Goal: Transaction & Acquisition: Purchase product/service

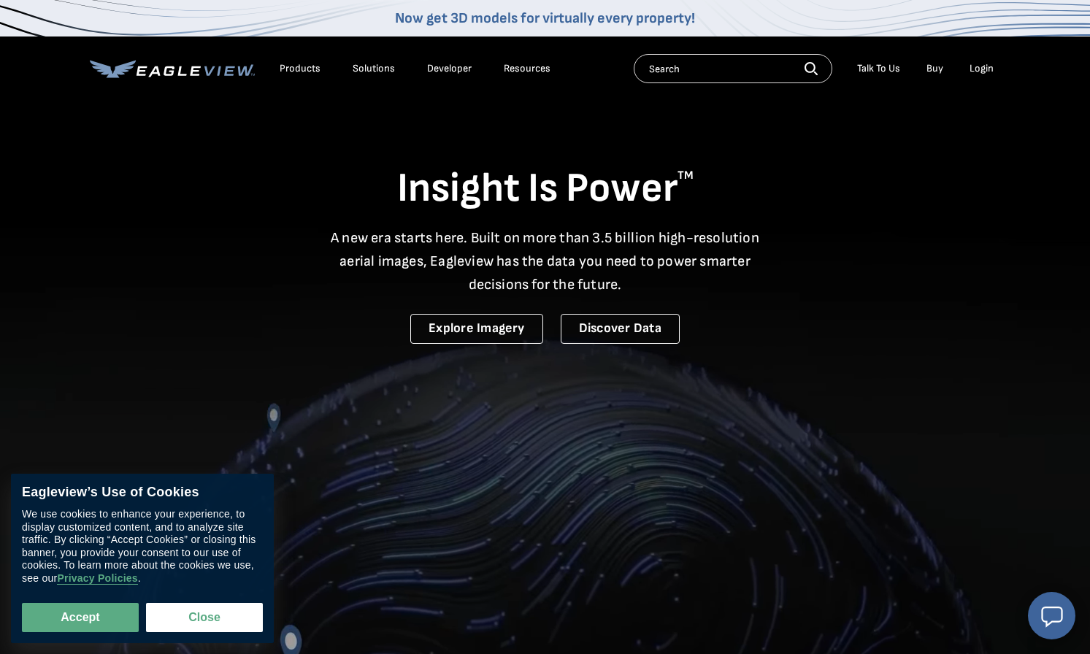
click at [984, 68] on div "Login" at bounding box center [982, 68] width 24 height 13
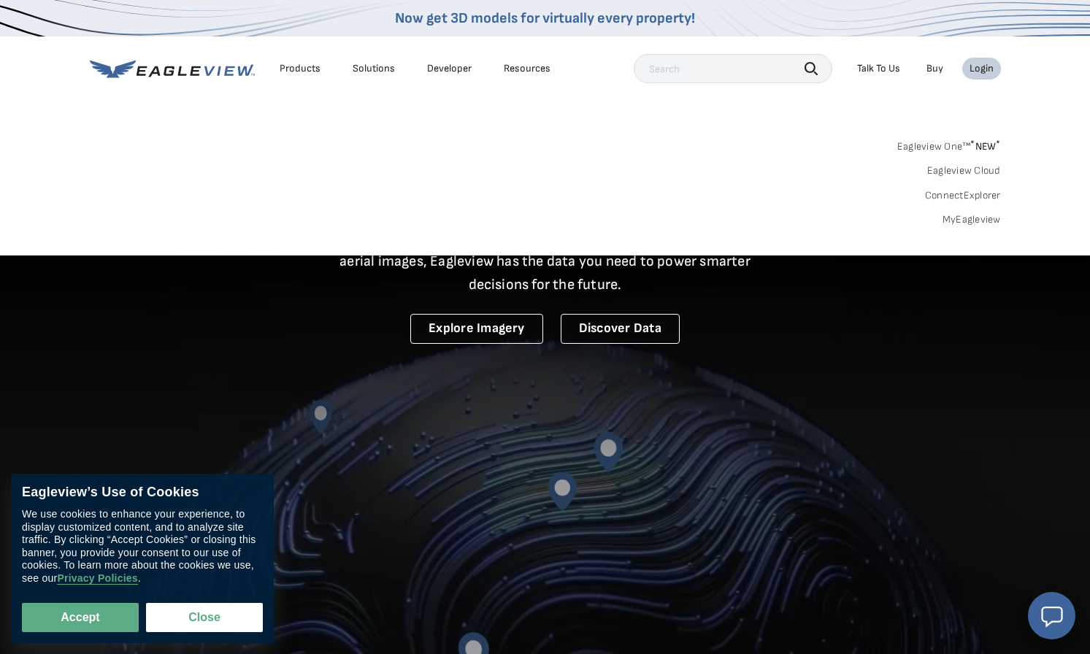
click at [985, 71] on div "Login" at bounding box center [982, 68] width 24 height 13
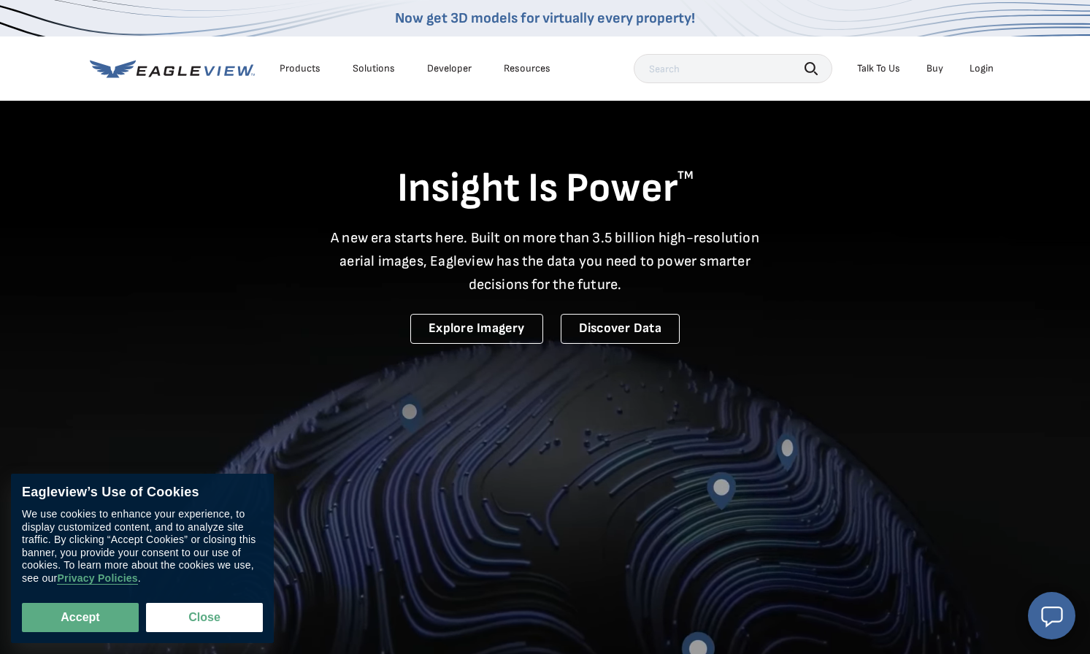
click at [985, 71] on div "Login" at bounding box center [982, 68] width 24 height 13
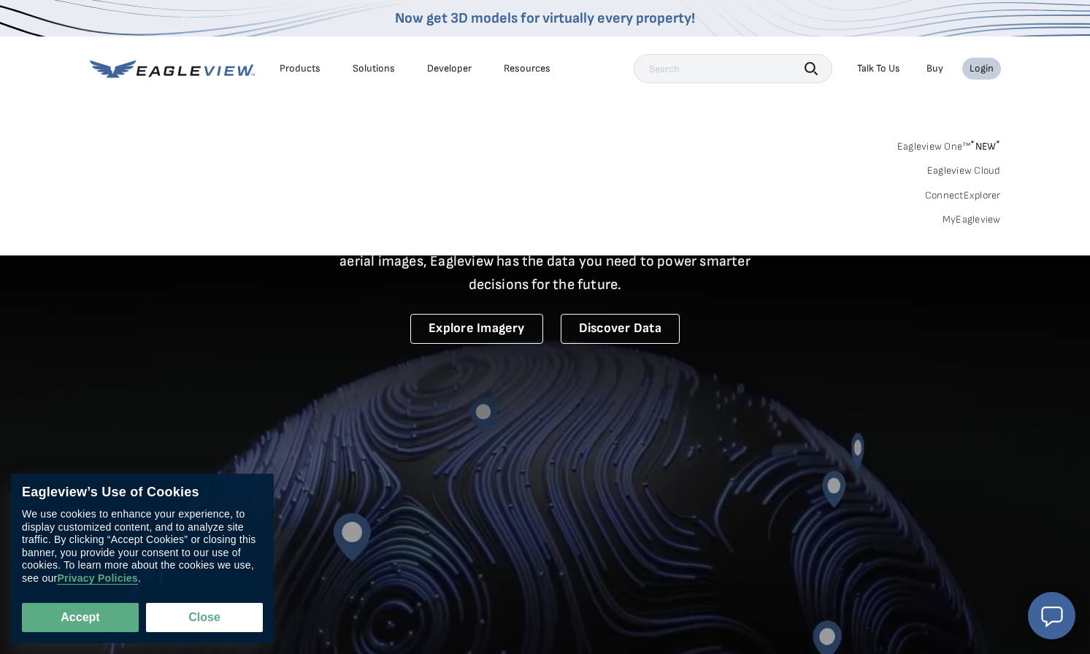
click at [976, 147] on span "* NEW *" at bounding box center [986, 146] width 30 height 12
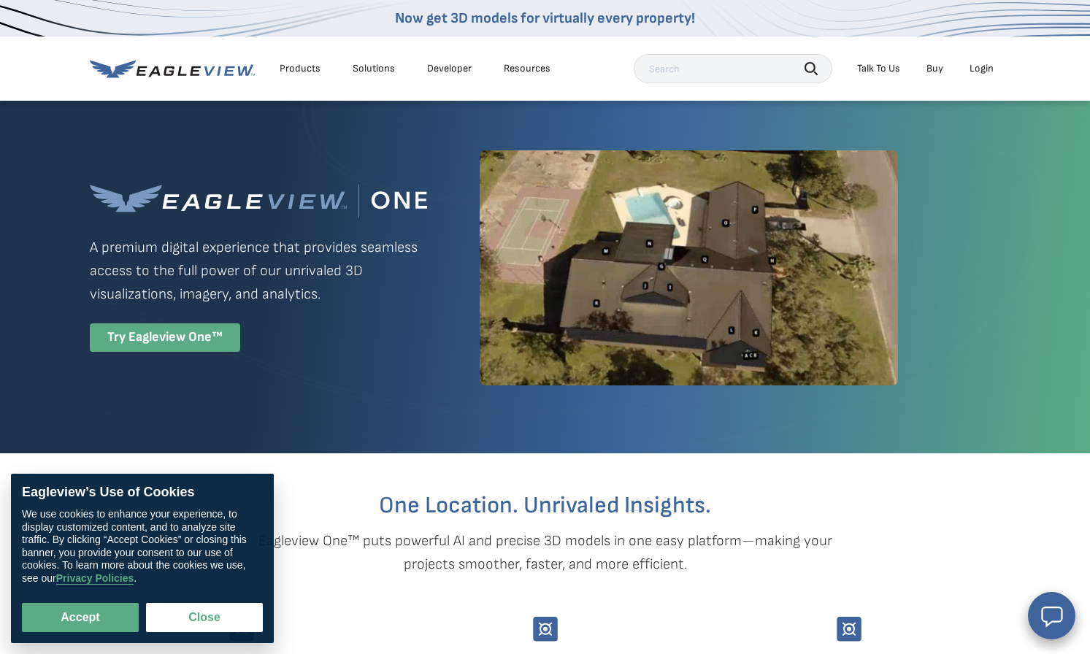
click at [185, 351] on div "Try Eagleview One™" at bounding box center [165, 338] width 150 height 28
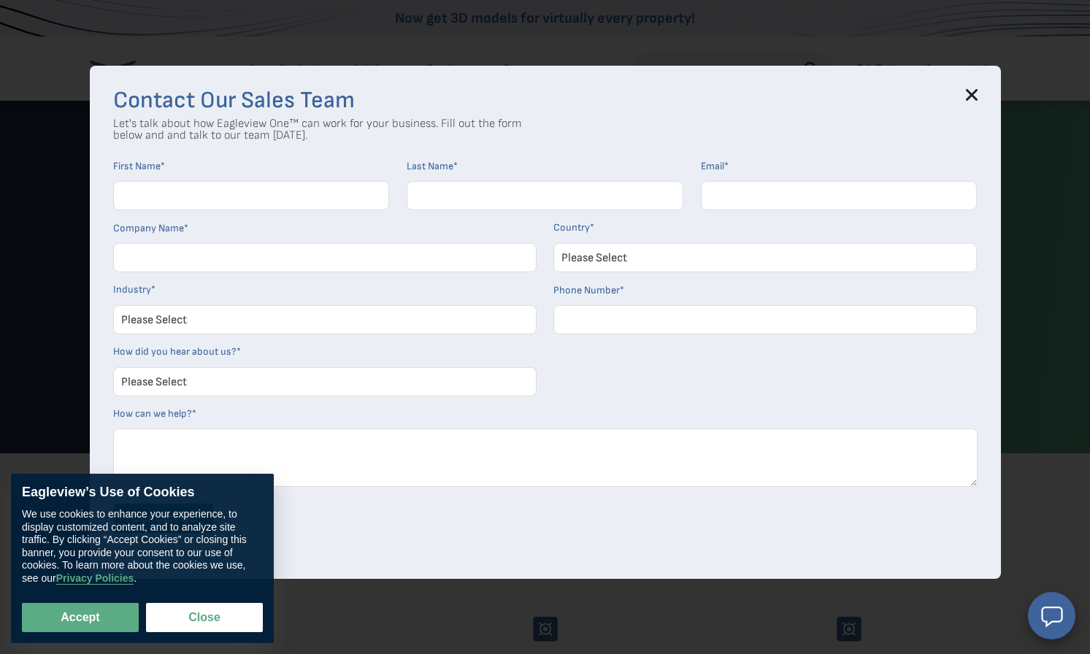
click at [963, 99] on h3 "Contact Our Sales Team" at bounding box center [545, 100] width 865 height 23
click at [976, 96] on icon at bounding box center [971, 94] width 9 height 9
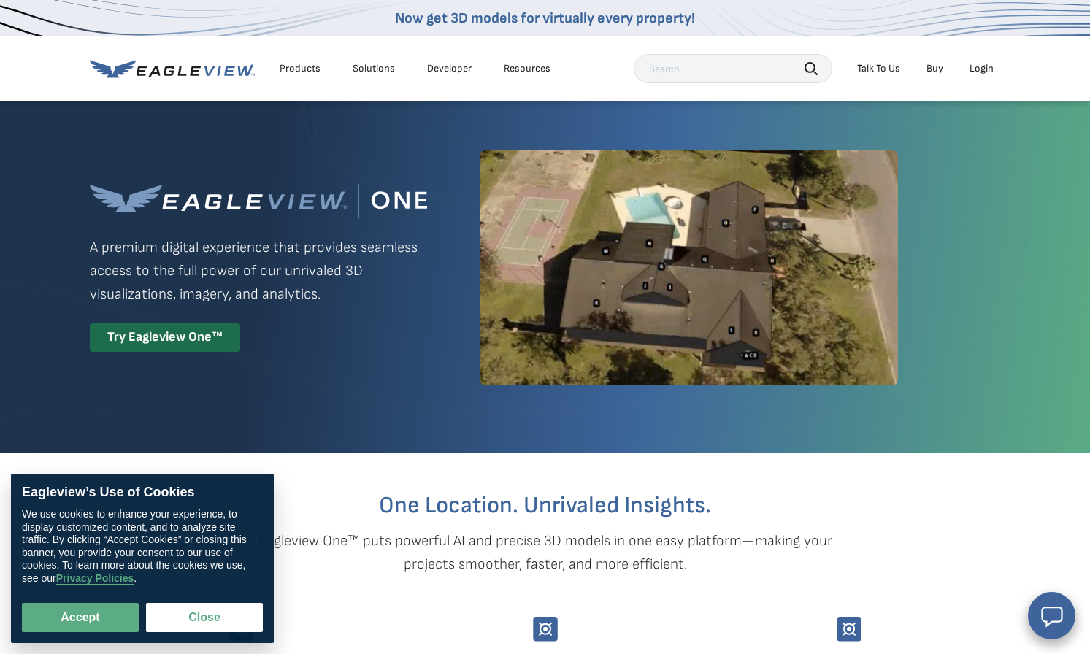
click at [990, 66] on div "Login" at bounding box center [982, 68] width 24 height 13
click at [999, 60] on li "Login" at bounding box center [982, 69] width 39 height 22
click at [987, 75] on li "Login" at bounding box center [982, 69] width 39 height 22
click at [986, 75] on li "Login" at bounding box center [982, 69] width 39 height 22
click at [986, 71] on div "Login" at bounding box center [982, 68] width 24 height 13
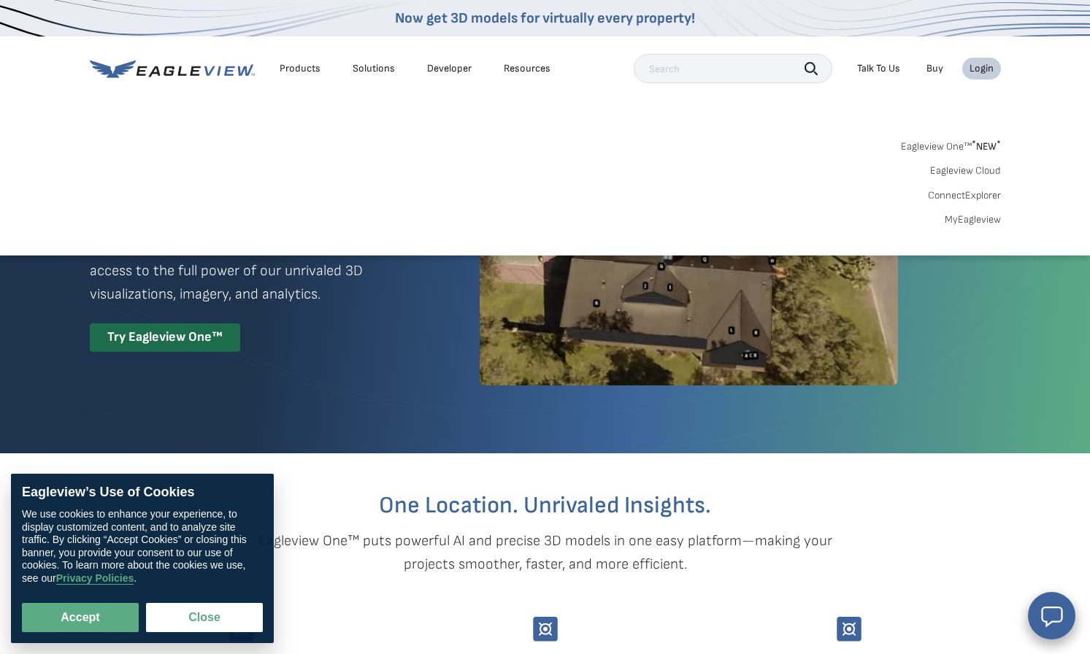
click at [965, 221] on link "MyEagleview" at bounding box center [973, 219] width 56 height 13
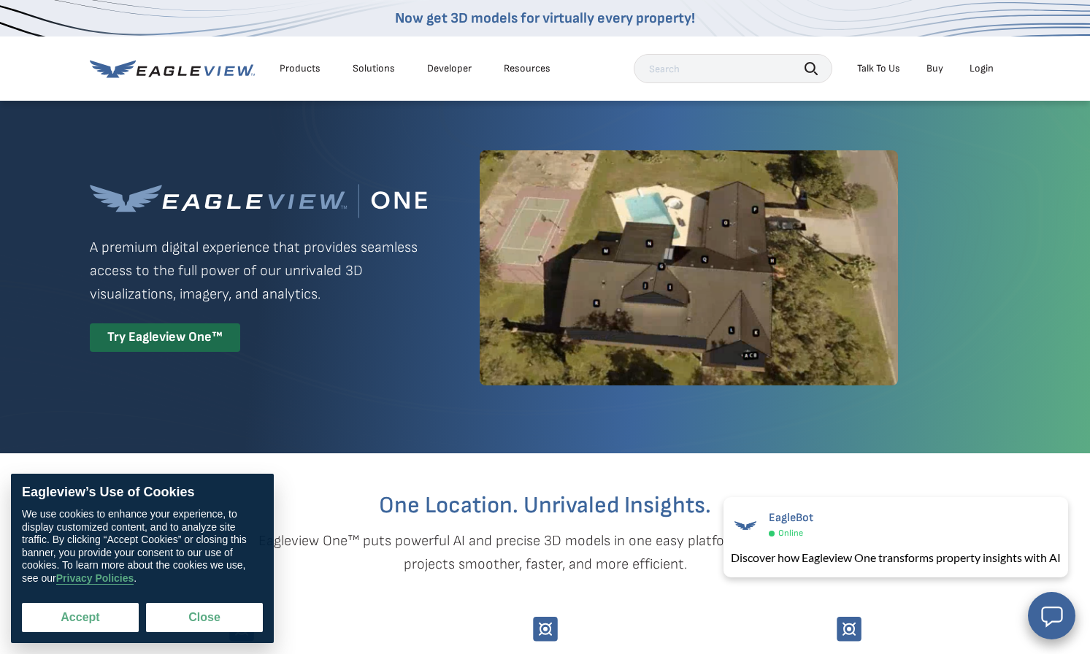
click at [101, 622] on button "Accept" at bounding box center [80, 617] width 117 height 29
checkbox input "true"
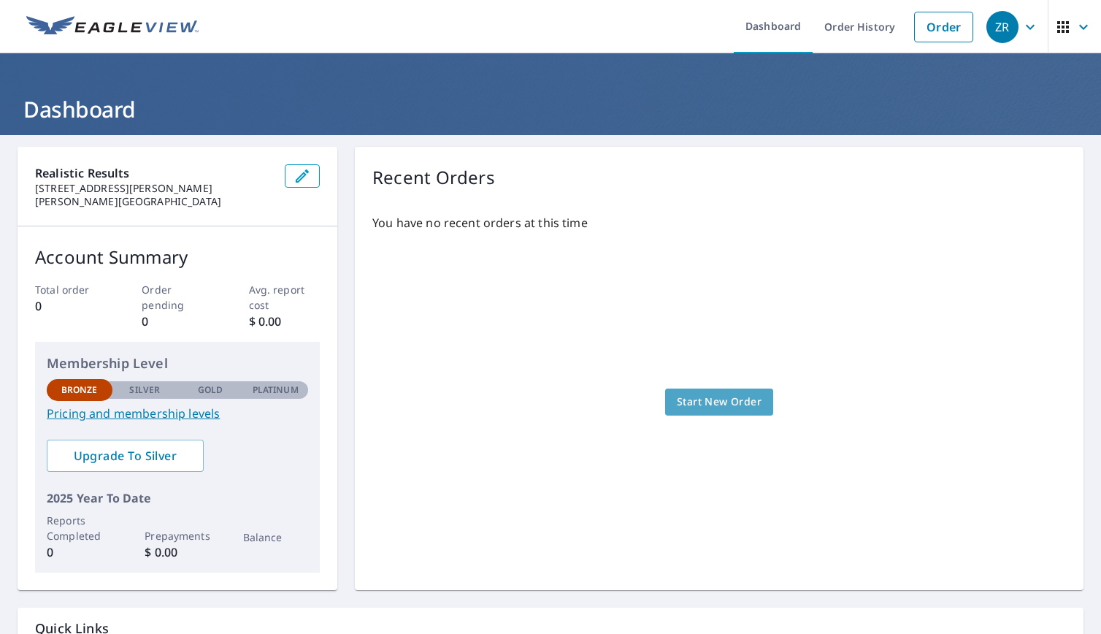
click at [708, 399] on span "Start New Order" at bounding box center [719, 402] width 85 height 18
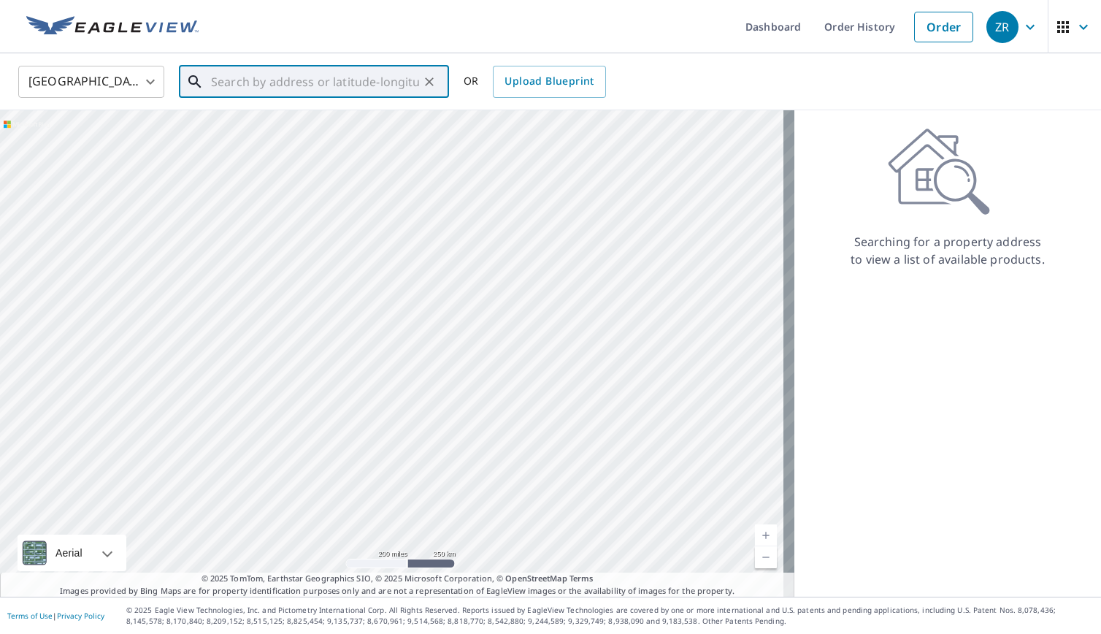
click at [353, 84] on input "text" at bounding box center [315, 81] width 208 height 41
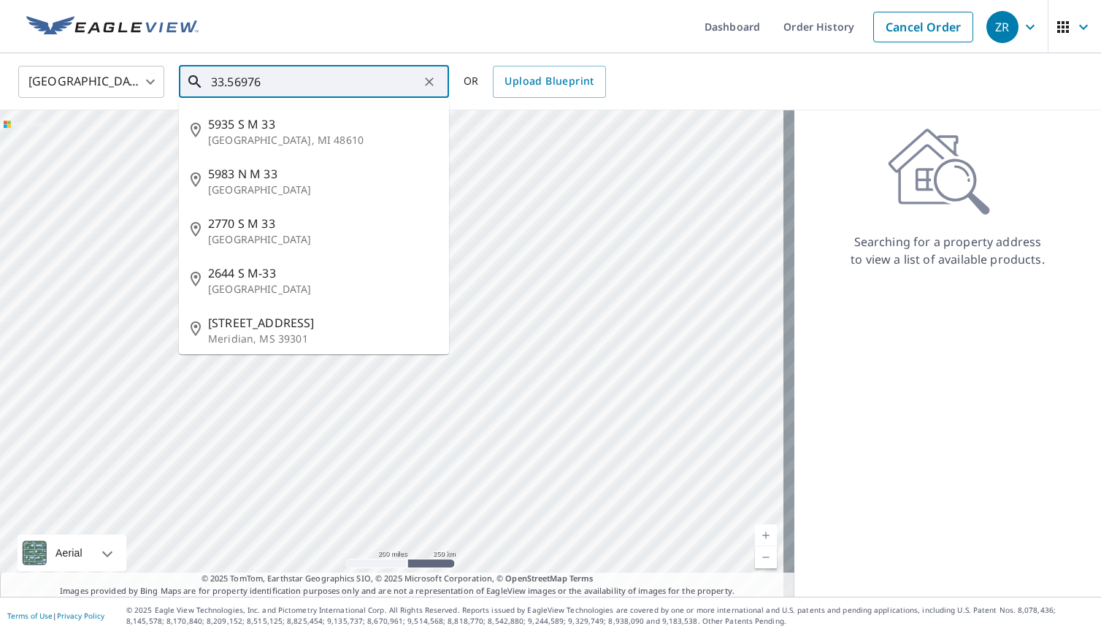
click at [292, 81] on input "33.56976" at bounding box center [315, 81] width 208 height 41
paste input ".57030° N, 86.75781° W"
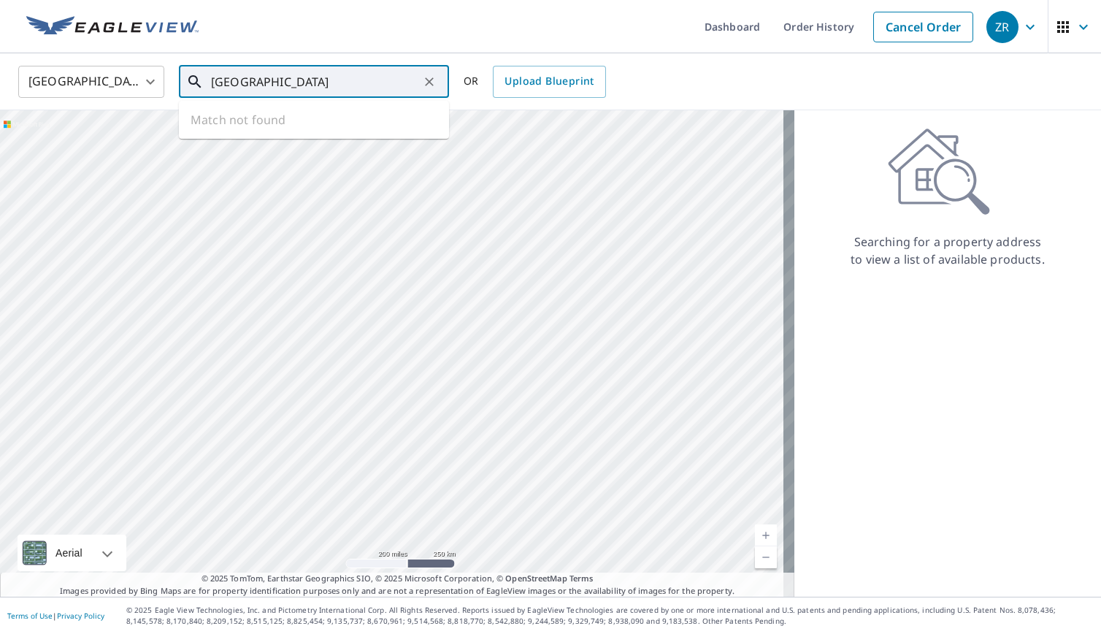
type input "3.57030° N, 86.75781° W"
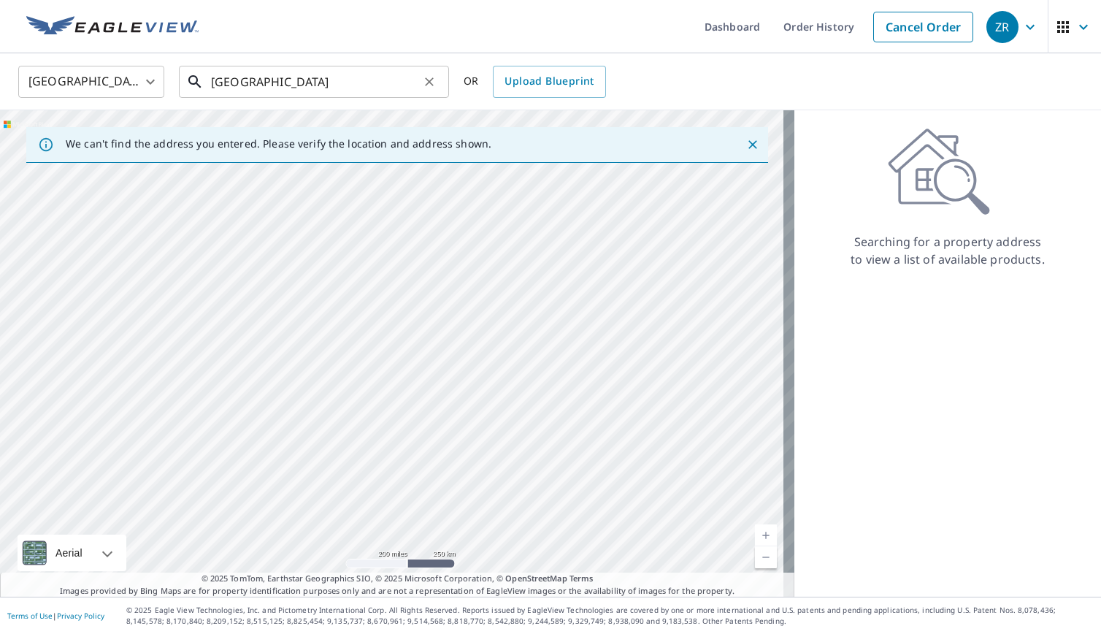
click at [370, 83] on input "3.57030° N, 86.75781° W" at bounding box center [315, 81] width 208 height 41
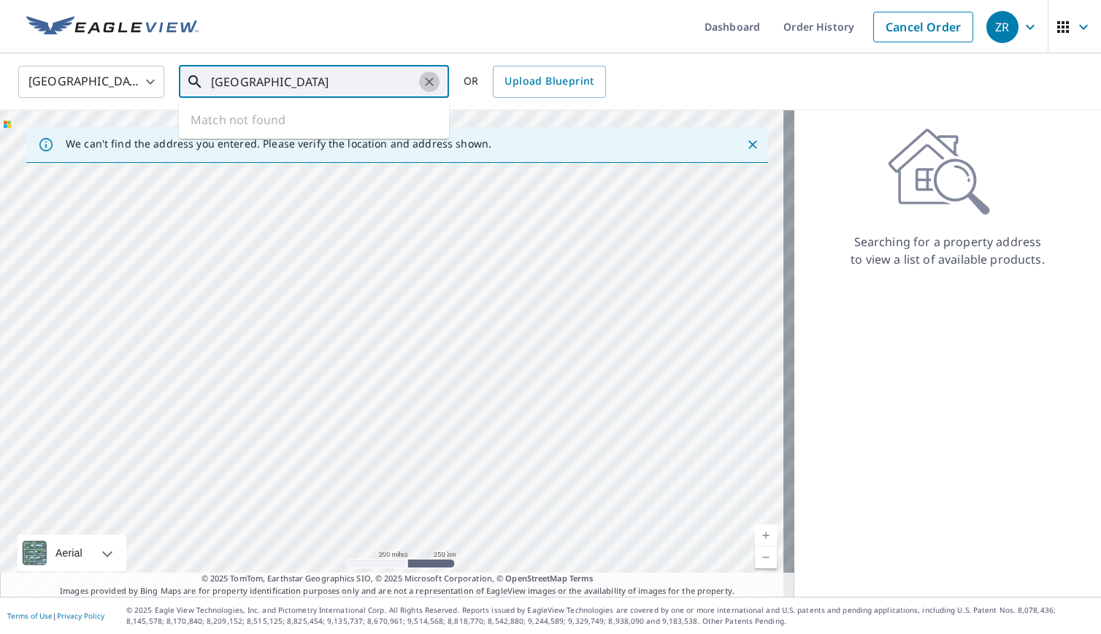
click at [429, 77] on icon "Clear" at bounding box center [429, 81] width 15 height 15
paste input "3.57030° N, 86.75781° W"
click at [280, 81] on input "3.57030° N, 86.75781° W" at bounding box center [315, 81] width 208 height 41
drag, startPoint x: 367, startPoint y: 77, endPoint x: 283, endPoint y: 80, distance: 83.3
click at [282, 81] on input "3.57030° N, 86.75781° W" at bounding box center [315, 81] width 208 height 41
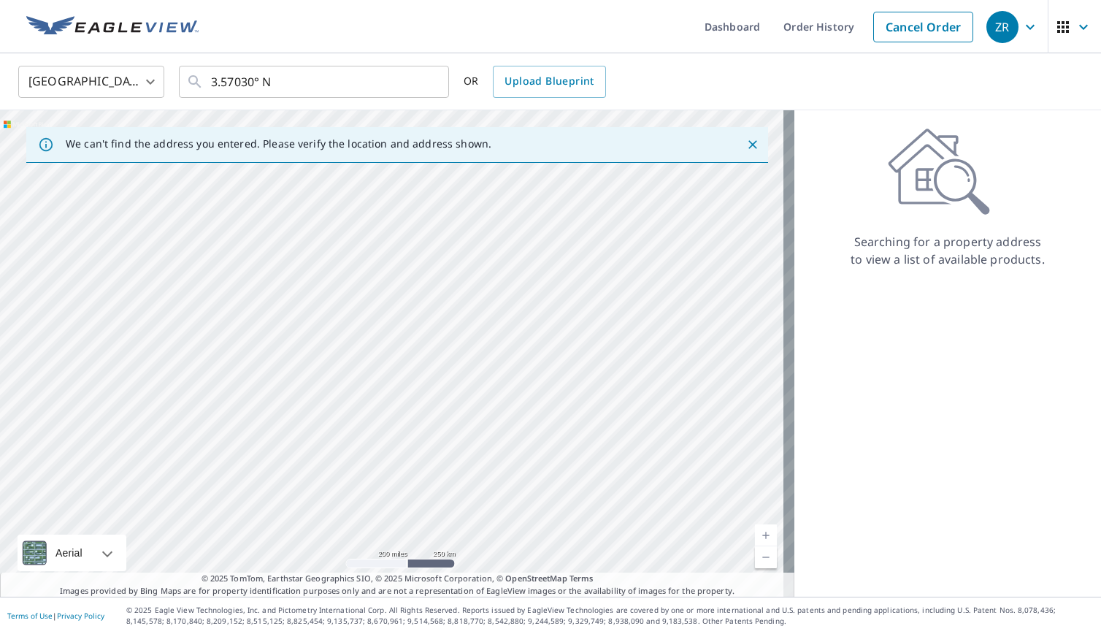
click at [749, 142] on icon "Close" at bounding box center [753, 144] width 9 height 9
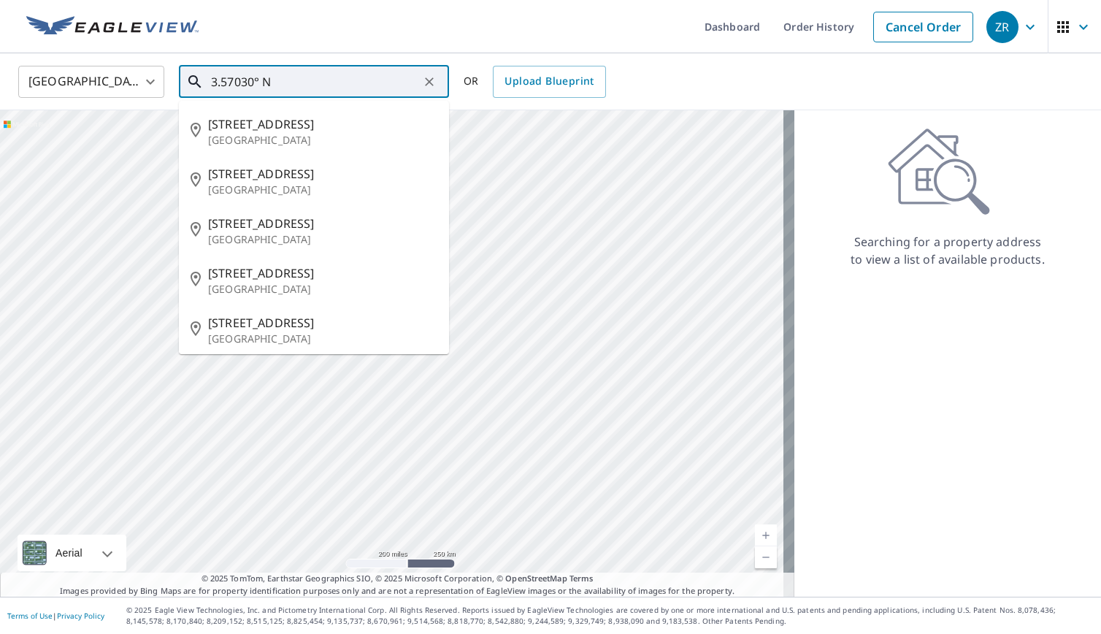
drag, startPoint x: 343, startPoint y: 74, endPoint x: 150, endPoint y: 58, distance: 193.5
click at [149, 57] on div "United States US ​ 3.57030° N ​ 215 3rd Ave N North Myrtle Beach, SC 29582 179 …" at bounding box center [550, 81] width 1101 height 57
click at [137, 83] on body "ZR ZR Dashboard Order History Cancel Order ZR United States US ​ 3.57030° N ​ 2…" at bounding box center [550, 317] width 1101 height 634
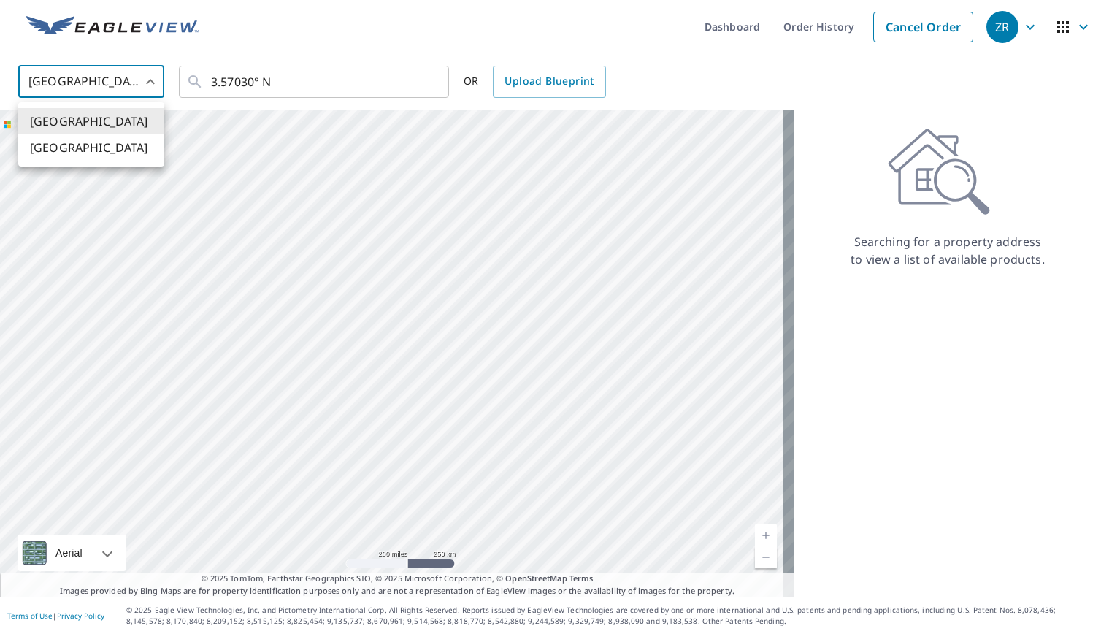
click at [332, 80] on div at bounding box center [550, 317] width 1101 height 634
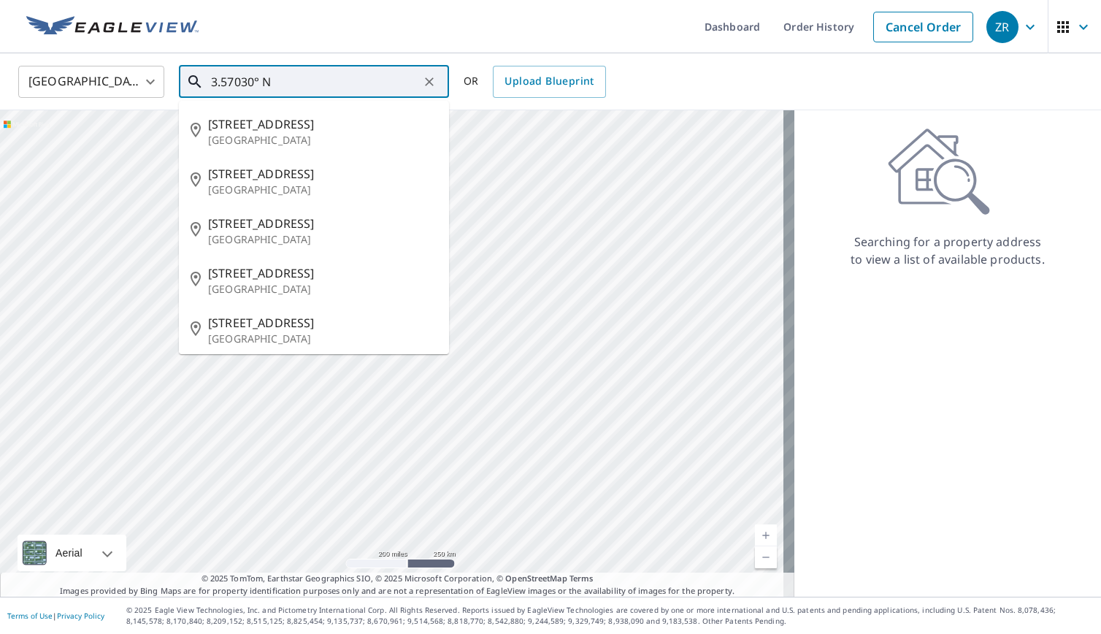
click at [318, 76] on input "3.57030° N" at bounding box center [315, 81] width 208 height 41
drag, startPoint x: 317, startPoint y: 75, endPoint x: 4, endPoint y: 44, distance: 314.2
click at [19, 54] on div "United States US ​ 3.57030° N ​ 215 3rd Ave N North Myrtle Beach, SC 29582 179 …" at bounding box center [550, 81] width 1101 height 57
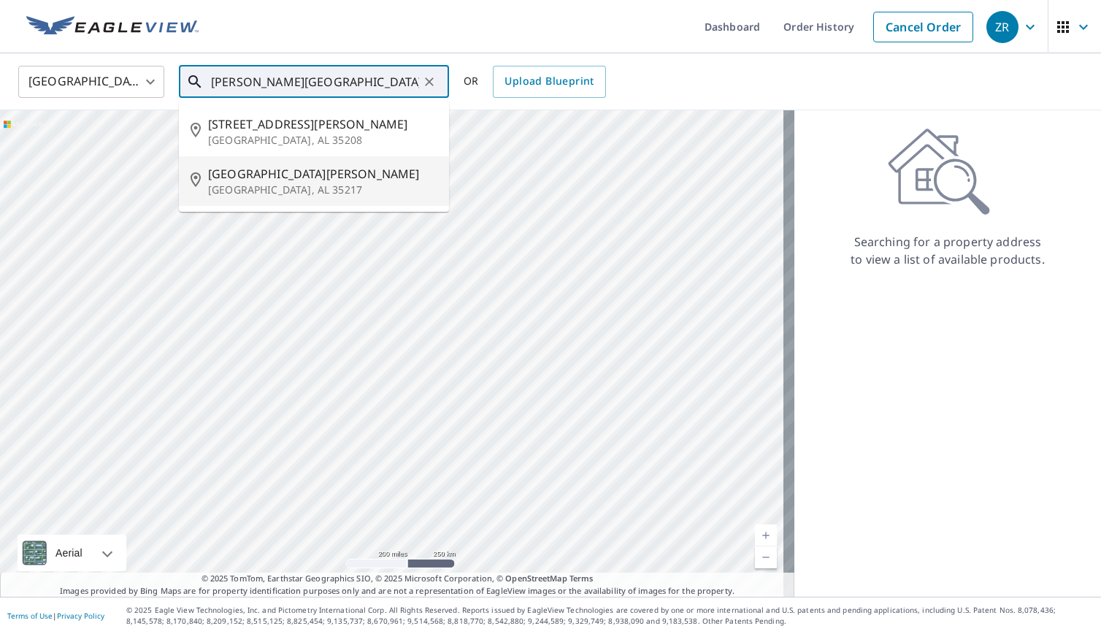
click at [268, 173] on span "1604 Burgin Ave" at bounding box center [322, 174] width 229 height 18
type input "1604 Burgin Ave Birmingham, AL 35217"
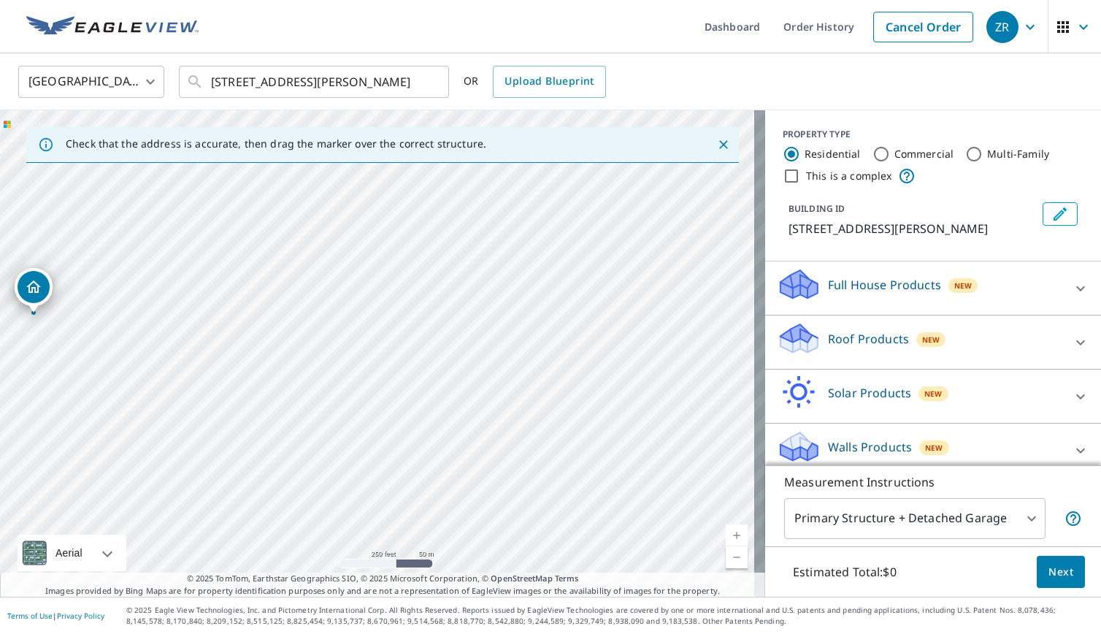
drag, startPoint x: 363, startPoint y: 367, endPoint x: 26, endPoint y: 326, distance: 339.1
click at [19, 329] on div "1604 Burgin Ave Birmingham, AL 35217" at bounding box center [382, 353] width 765 height 486
drag, startPoint x: 553, startPoint y: 369, endPoint x: 410, endPoint y: 341, distance: 145.8
click at [410, 341] on div "1604 Burgin Ave Birmingham, AL 35217" at bounding box center [382, 353] width 765 height 486
click at [294, 317] on div "1604 Burgin Ave Birmingham, AL 35217" at bounding box center [382, 353] width 765 height 486
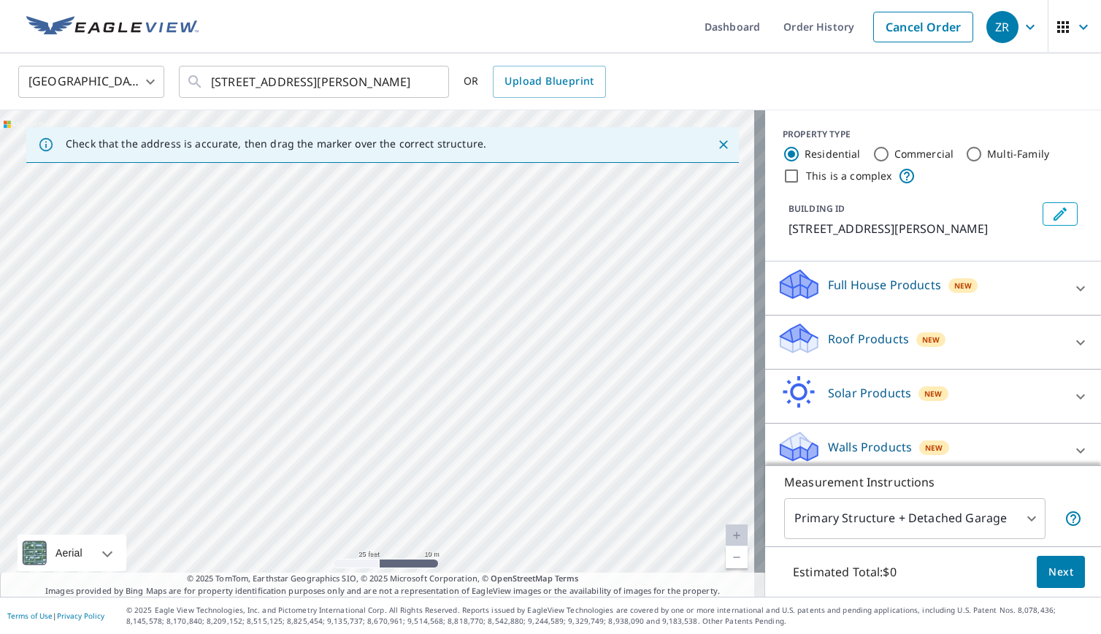
drag, startPoint x: 295, startPoint y: 317, endPoint x: 425, endPoint y: 303, distance: 130.7
click at [425, 303] on div "1604 Burgin Ave Birmingham, AL 35217" at bounding box center [382, 353] width 765 height 486
click at [425, 302] on div "1604 Burgin Ave Birmingham, AL 35217" at bounding box center [382, 353] width 765 height 486
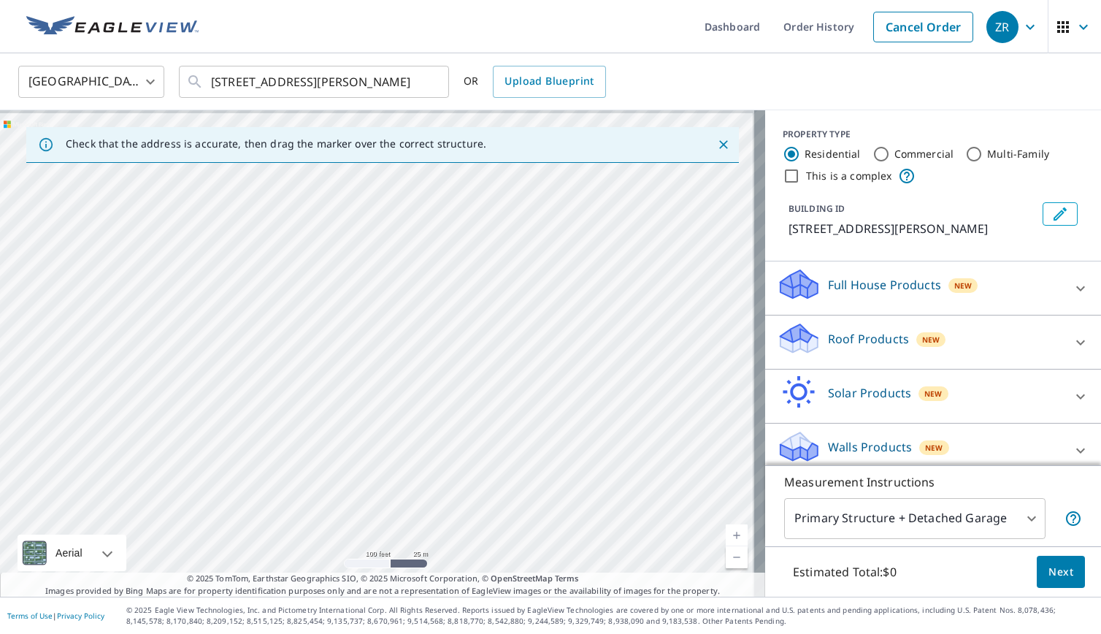
click at [404, 323] on div "1604 Burgin Ave Birmingham, AL 35217" at bounding box center [382, 353] width 765 height 486
click at [1054, 215] on icon "Edit building 1" at bounding box center [1060, 213] width 13 height 13
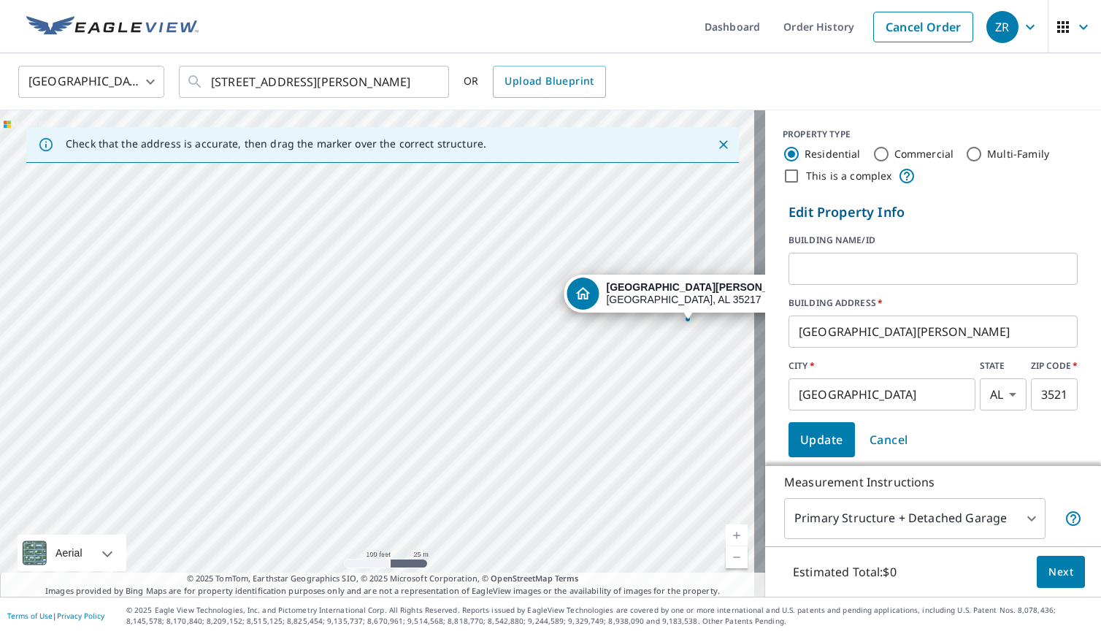
drag, startPoint x: 377, startPoint y: 335, endPoint x: 688, endPoint y: 303, distance: 312.8
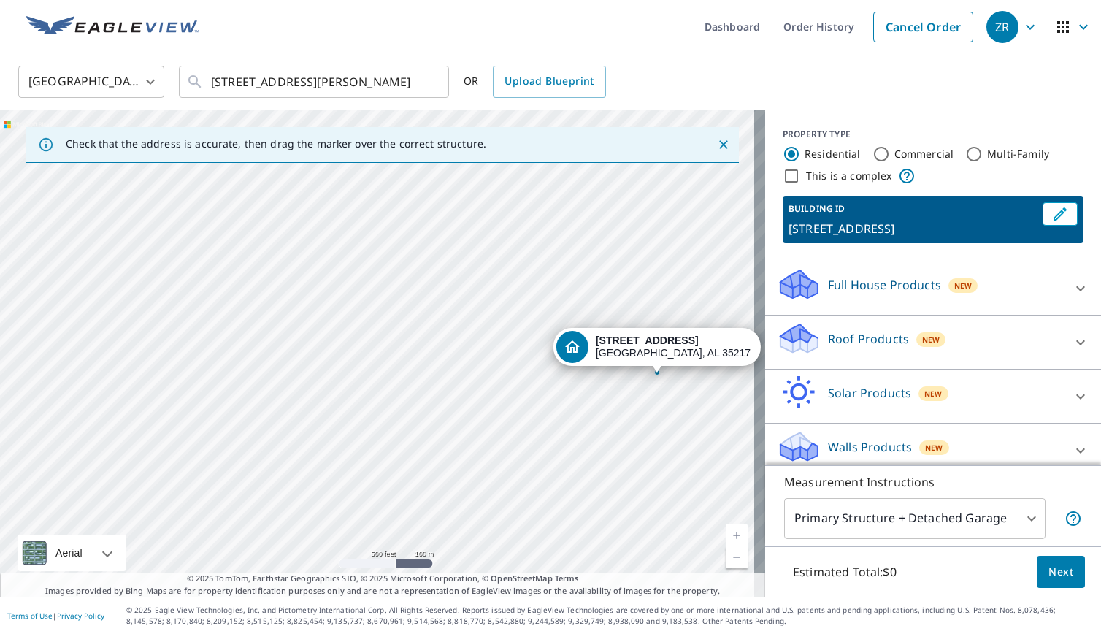
drag, startPoint x: 421, startPoint y: 329, endPoint x: 711, endPoint y: 376, distance: 293.0
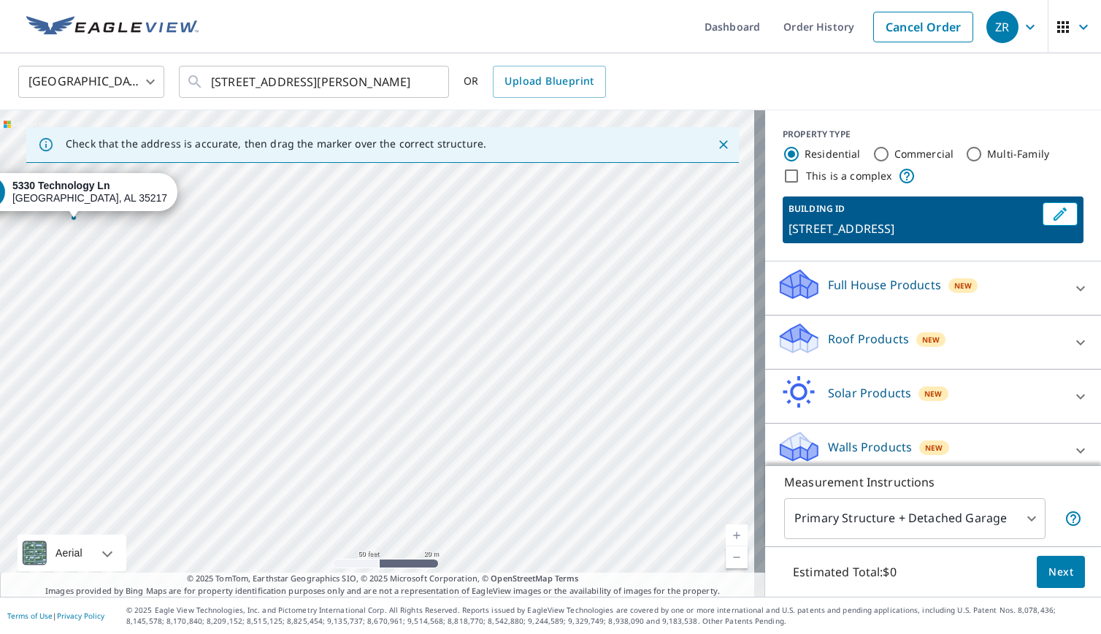
drag, startPoint x: 204, startPoint y: 351, endPoint x: 445, endPoint y: 402, distance: 246.5
click at [448, 404] on div "5330 Technology Ln Birmingham, AL 35217" at bounding box center [382, 353] width 765 height 486
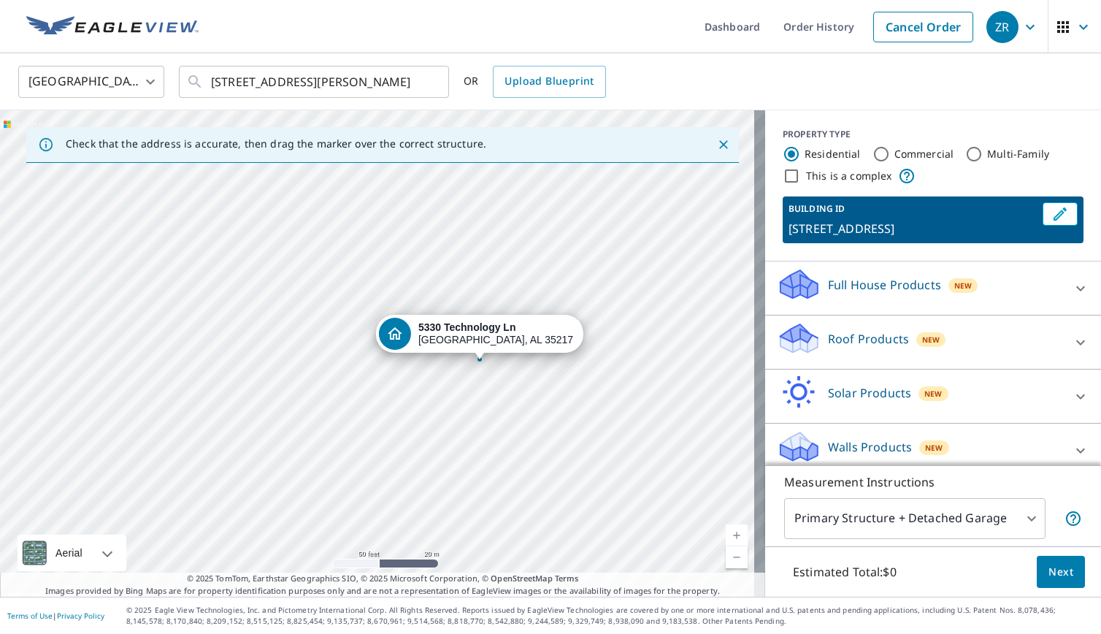
drag, startPoint x: 83, startPoint y: 191, endPoint x: 481, endPoint y: 332, distance: 422.2
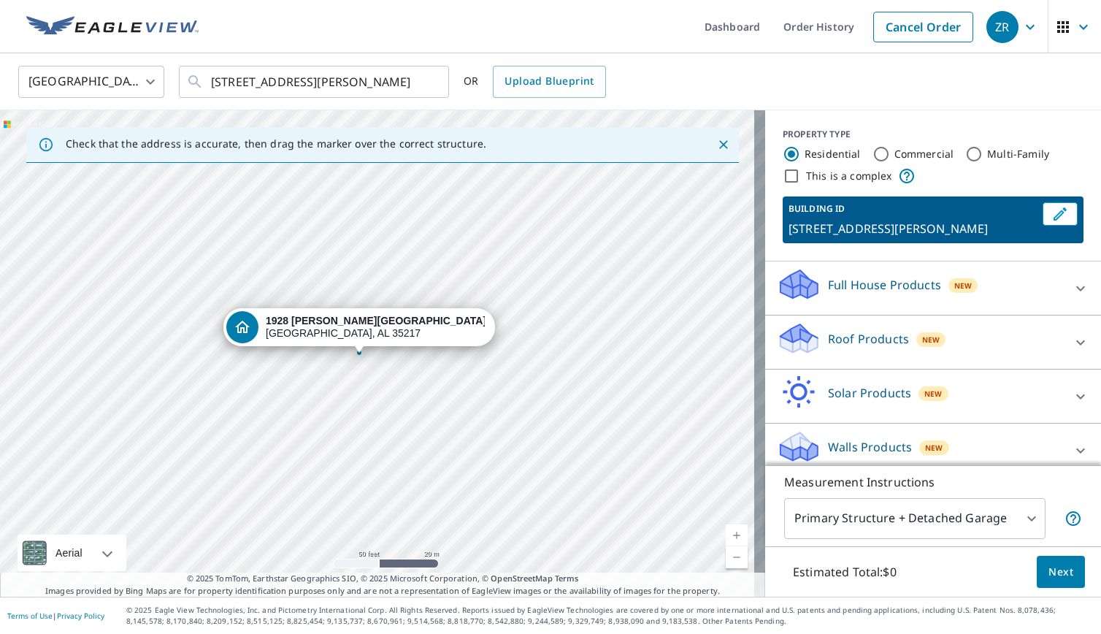
drag, startPoint x: 405, startPoint y: 335, endPoint x: 387, endPoint y: 337, distance: 18.4
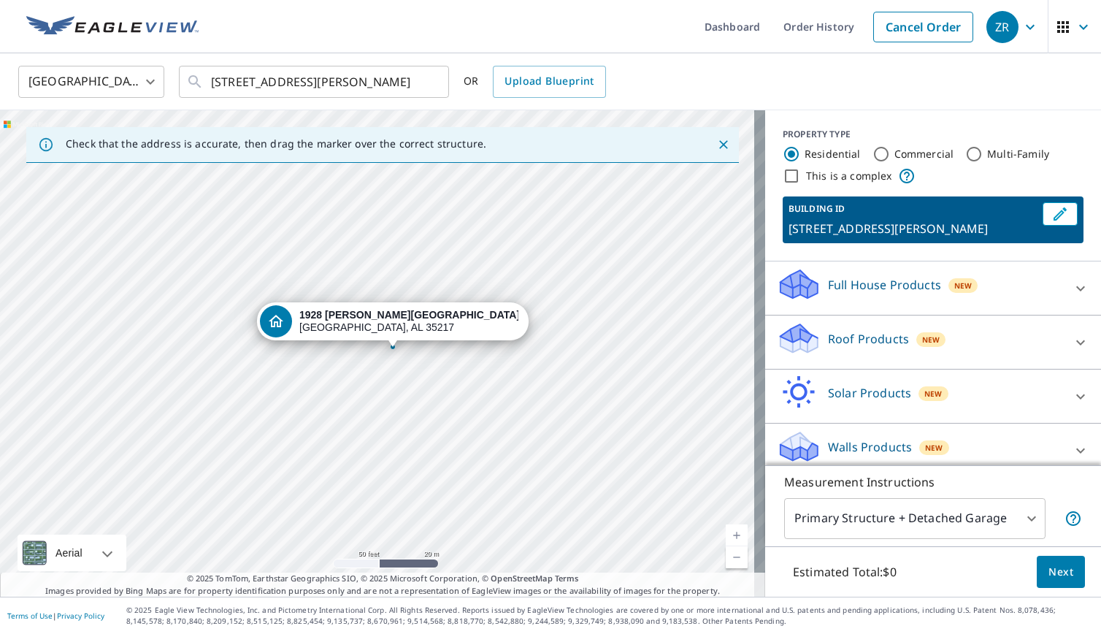
drag, startPoint x: 381, startPoint y: 337, endPoint x: 397, endPoint y: 334, distance: 15.8
click at [1021, 353] on div "Roof Products New" at bounding box center [920, 342] width 286 height 42
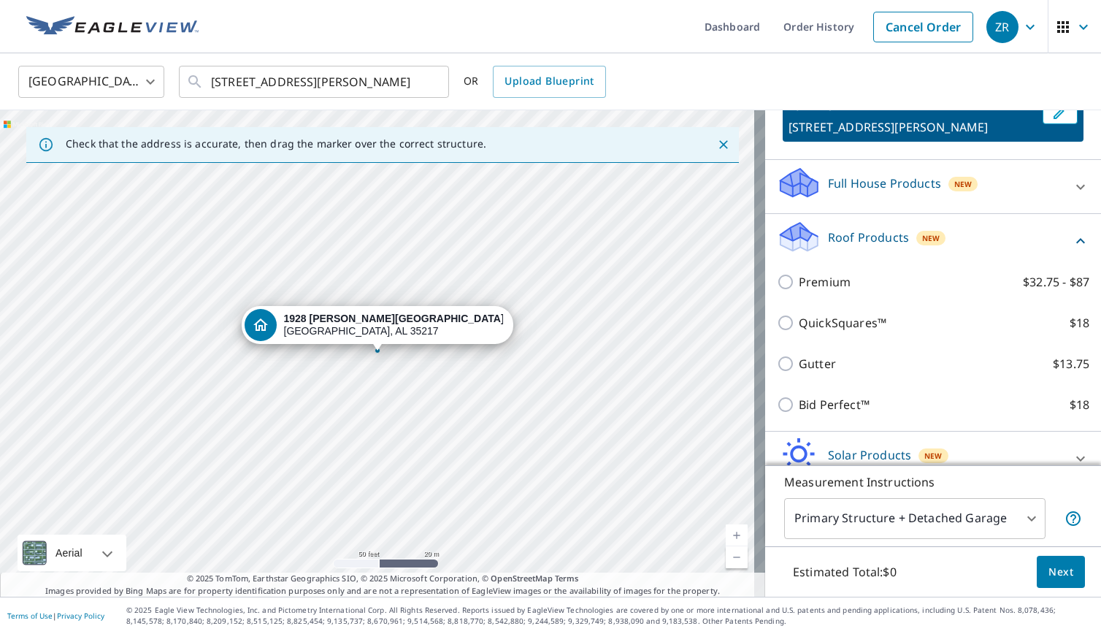
scroll to position [151, 0]
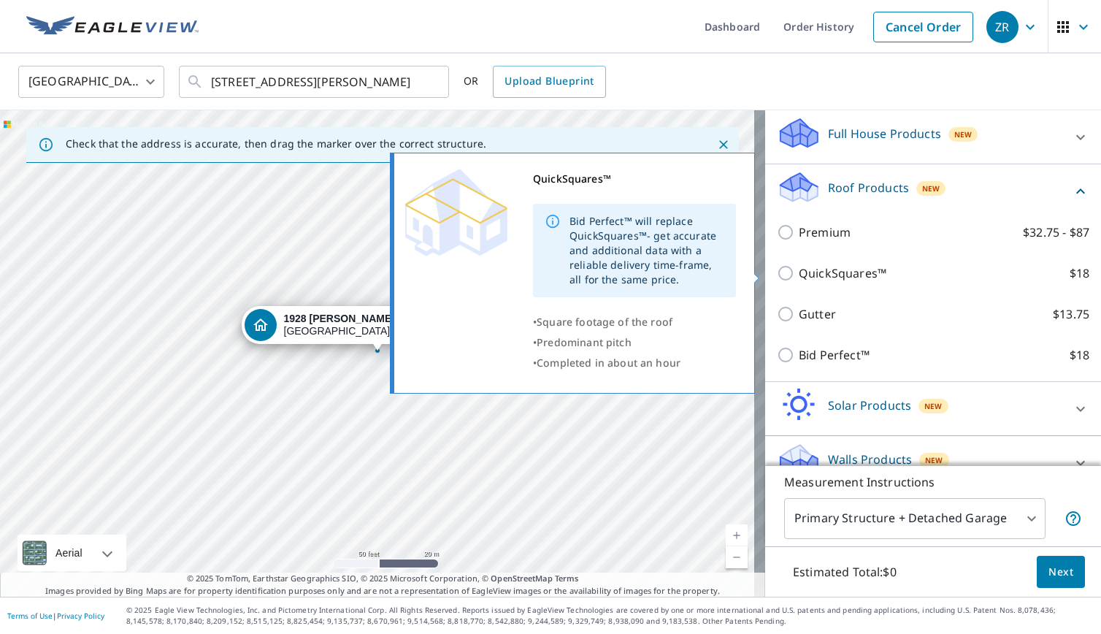
click at [786, 278] on input "QuickSquares™ $18" at bounding box center [788, 273] width 22 height 18
checkbox input "true"
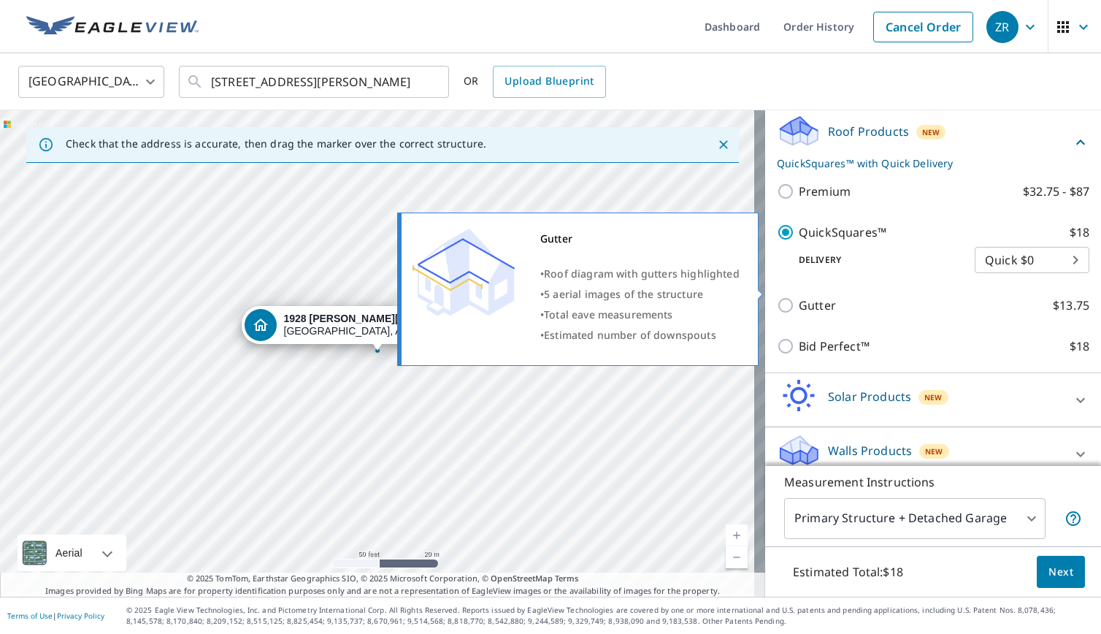
scroll to position [223, 0]
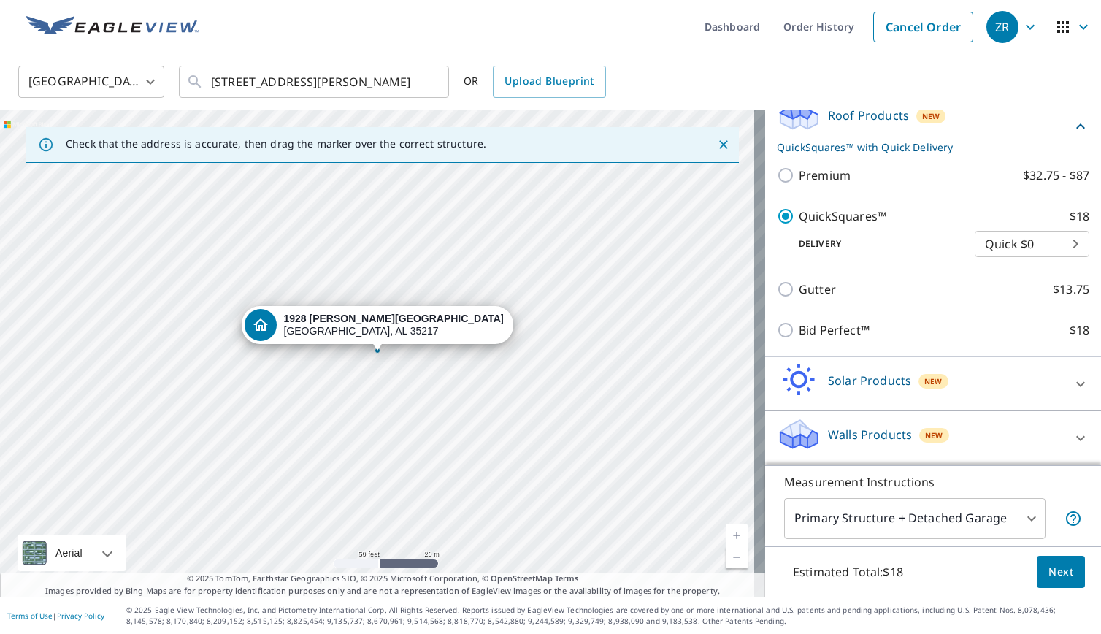
click at [1049, 575] on span "Next" at bounding box center [1061, 572] width 25 height 18
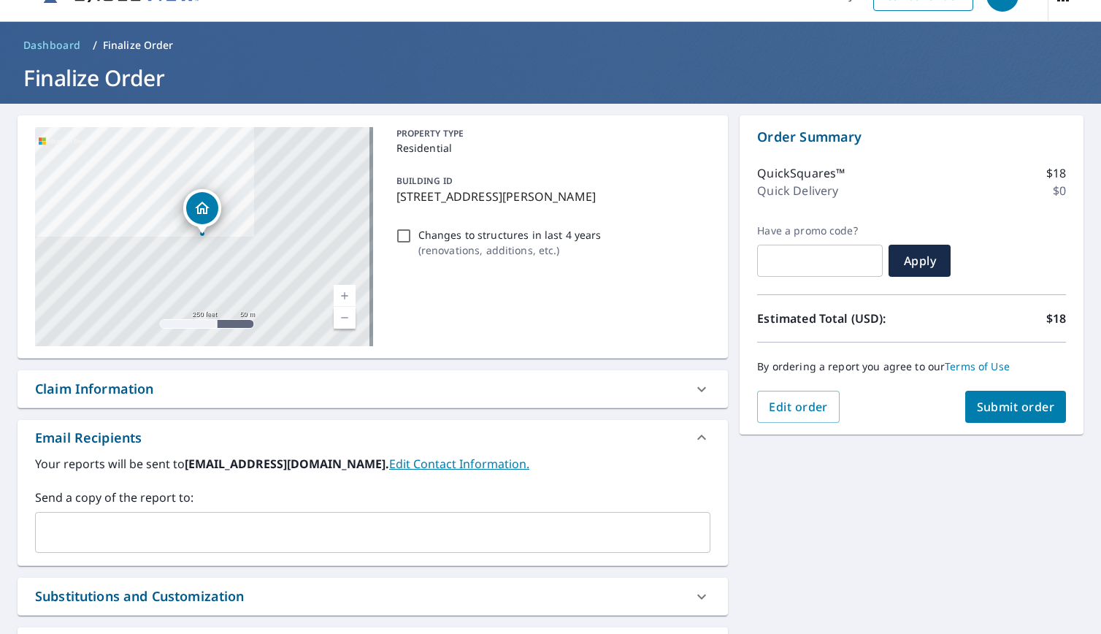
scroll to position [218, 0]
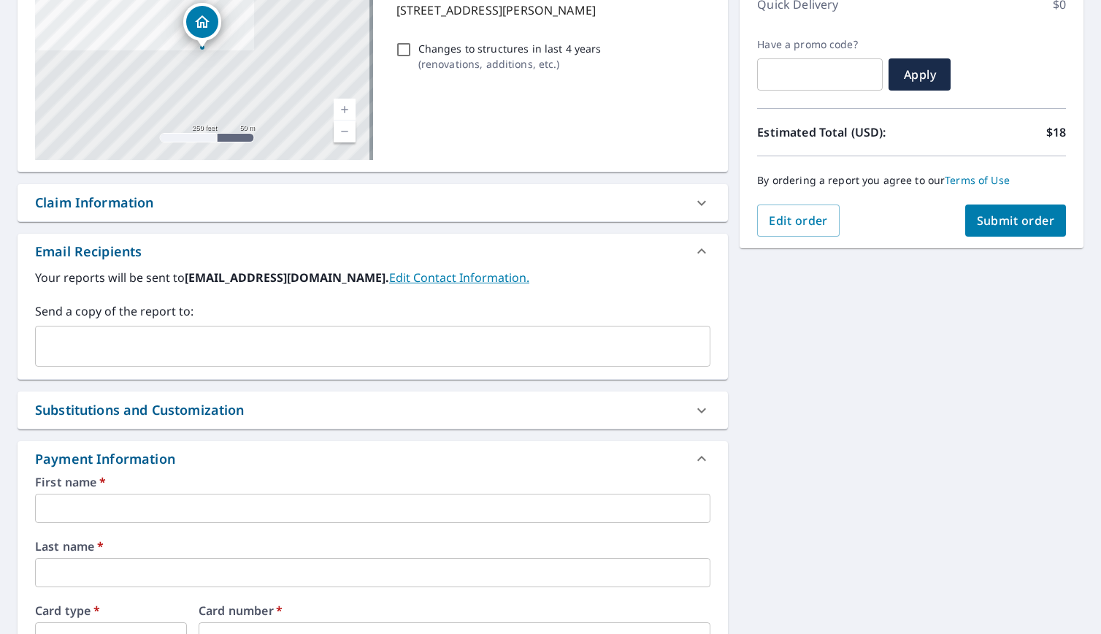
click at [295, 347] on input "text" at bounding box center [362, 346] width 640 height 28
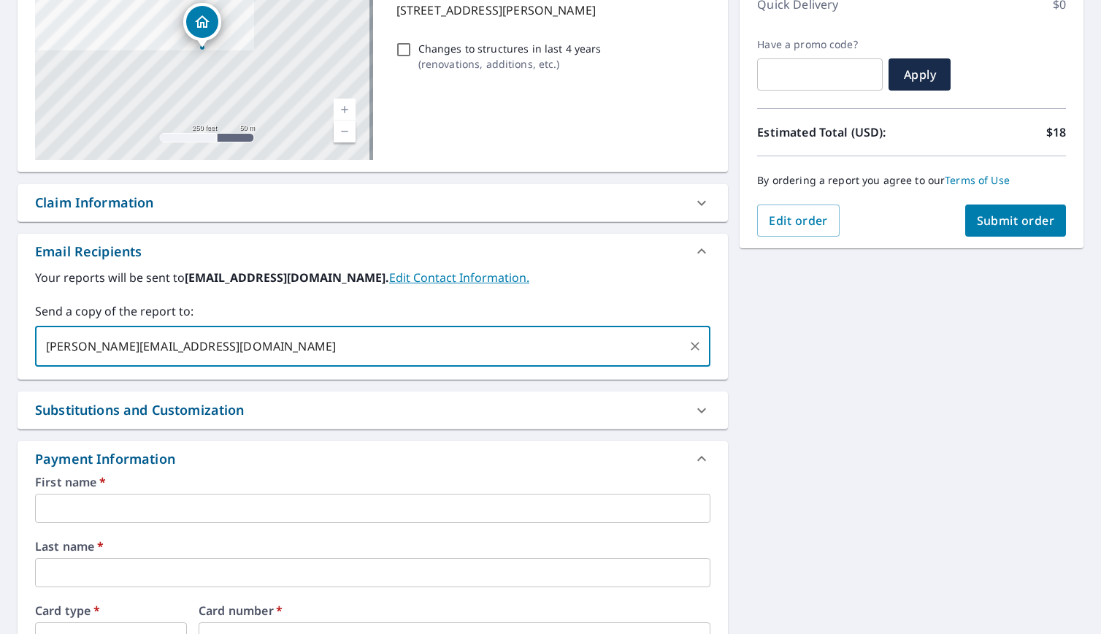
type input "darry@realisticresults.com,"
type input "darryn@realisticresults.com,"
type input "darryn@realisticresults.com"
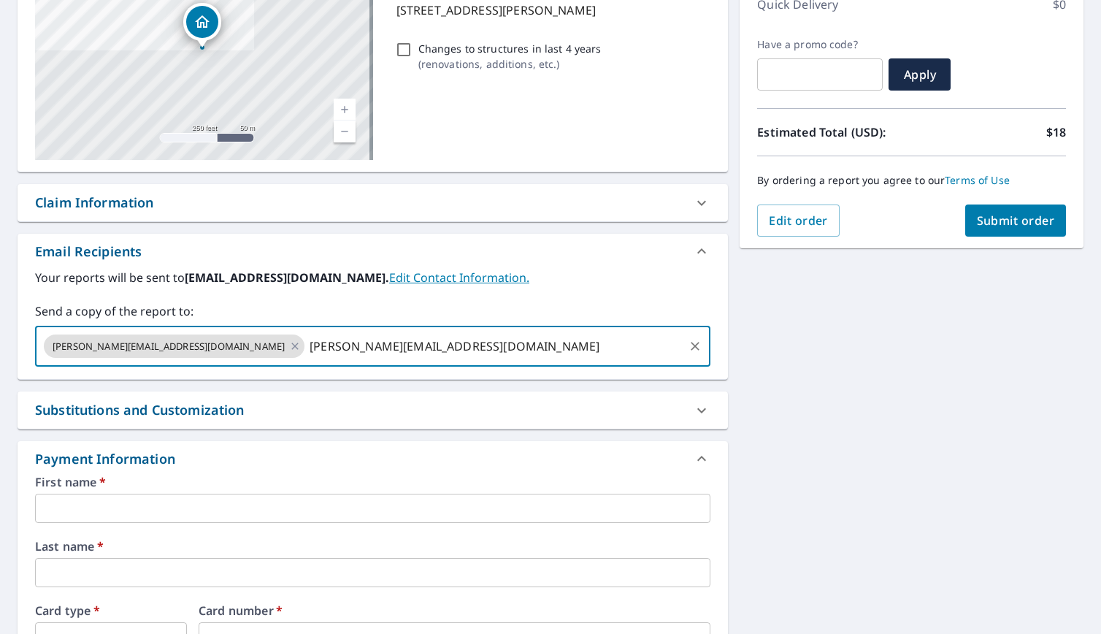
type input "darryn@heavysdevelopment.com"
type input "taylor@realisticresults.com"
click at [230, 510] on input "text" at bounding box center [373, 508] width 676 height 29
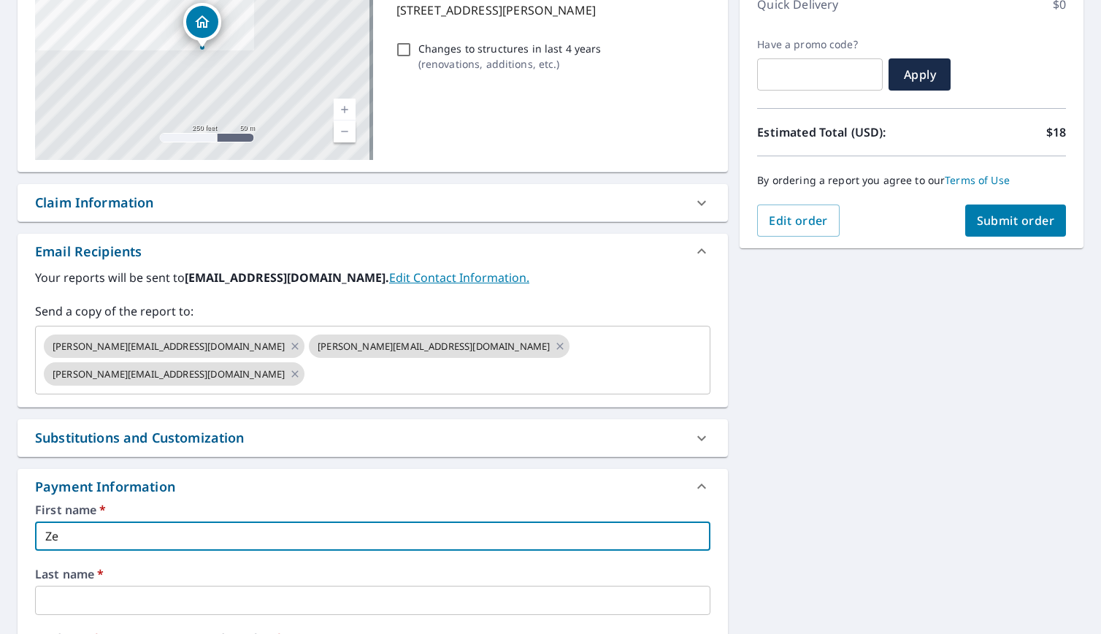
type input "Z"
type input "Brett"
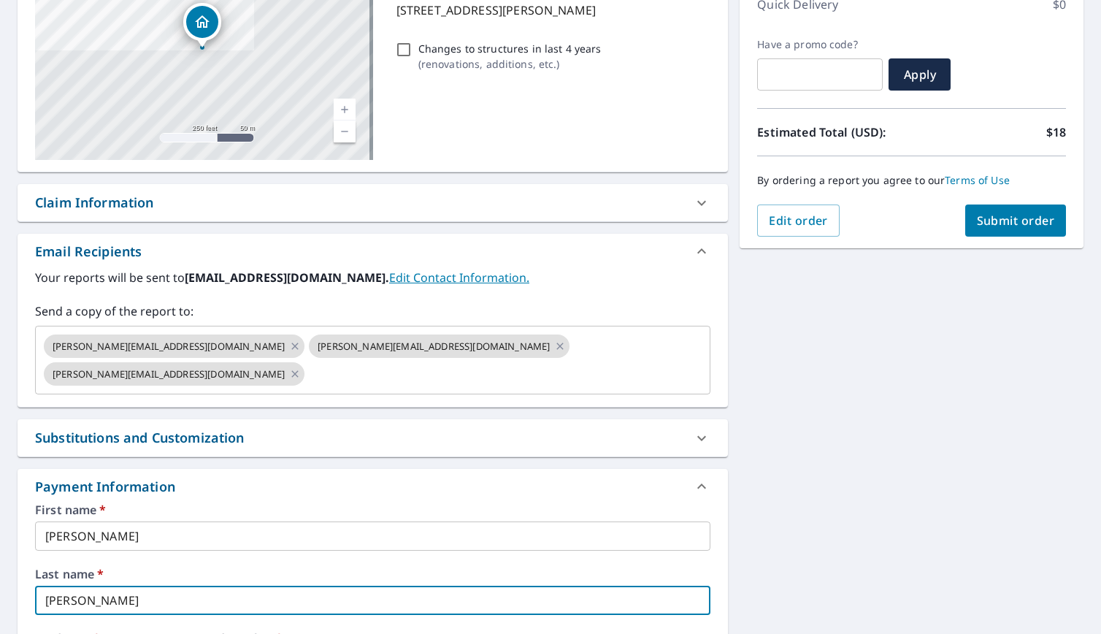
type input "Koch"
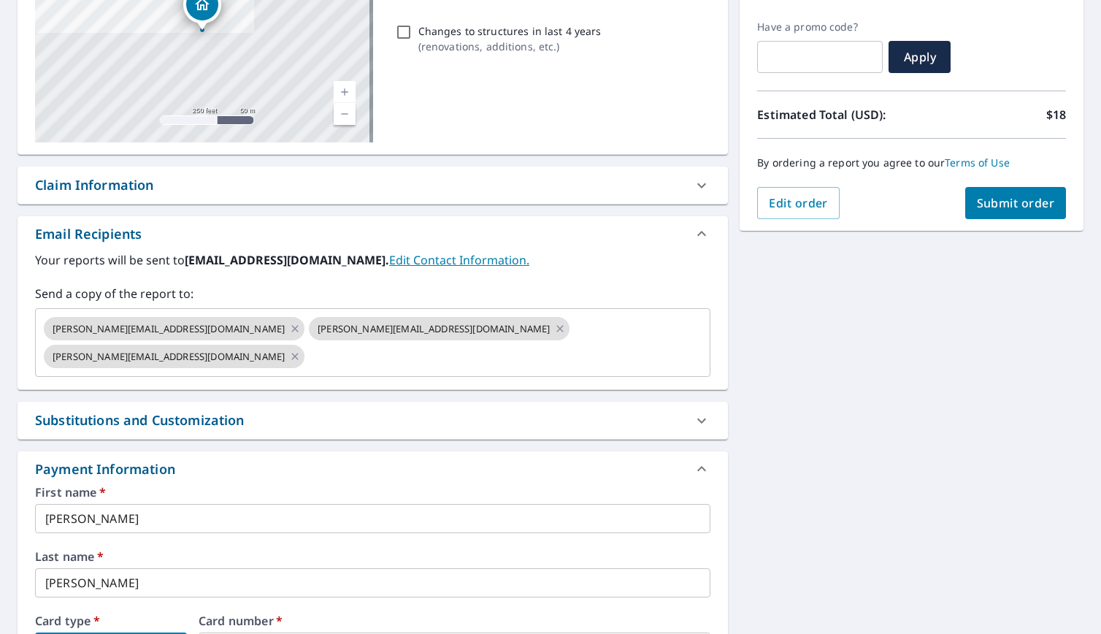
scroll to position [474, 0]
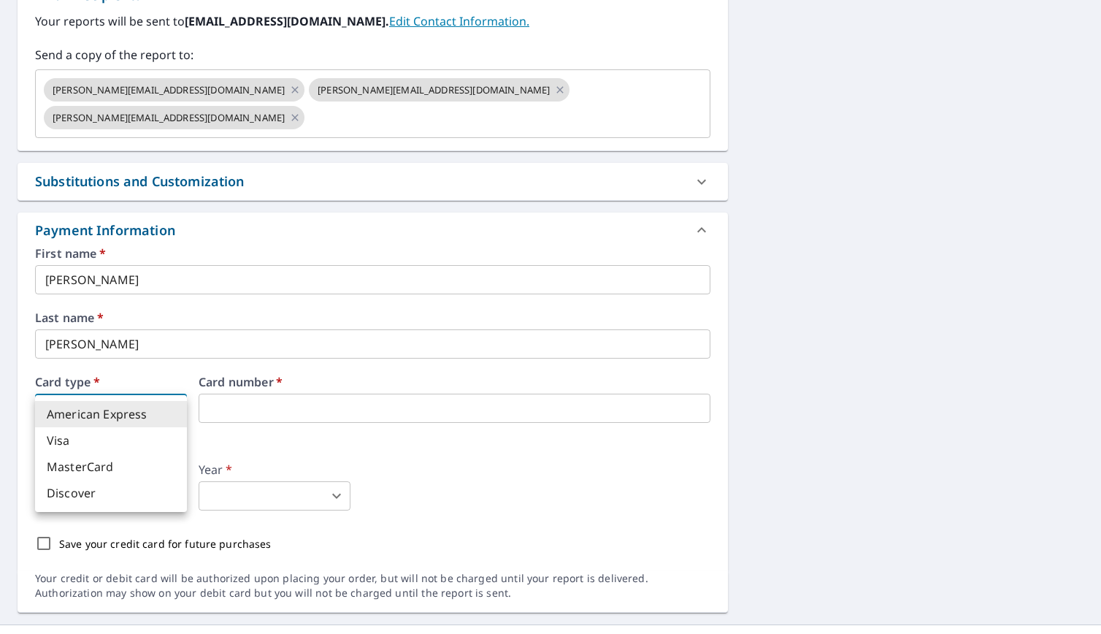
click at [157, 386] on body "ZR ZR Dashboard Order History Cancel Order ZR Dashboard / Finalize Order Finali…" at bounding box center [550, 317] width 1101 height 634
click at [121, 448] on li "Visa" at bounding box center [111, 440] width 152 height 26
type input "2"
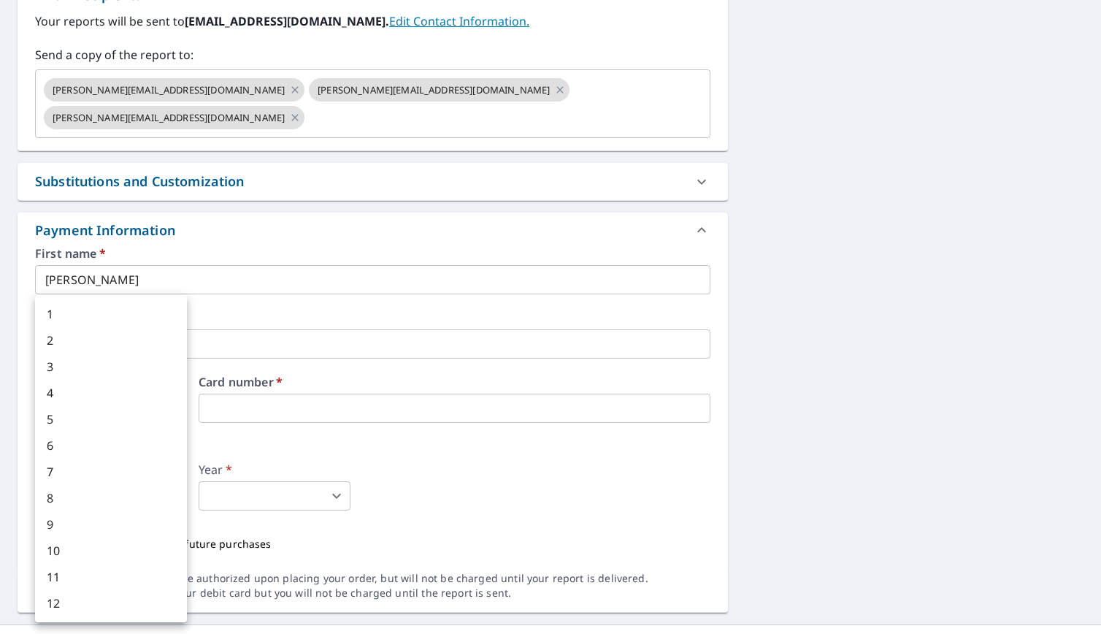
click at [104, 378] on li "3" at bounding box center [111, 366] width 152 height 26
click at [168, 472] on body "ZR ZR Dashboard Order History Cancel Order ZR Dashboard / Finalize Order Finali…" at bounding box center [550, 317] width 1101 height 634
click at [107, 393] on li "4" at bounding box center [111, 393] width 152 height 26
type input "4"
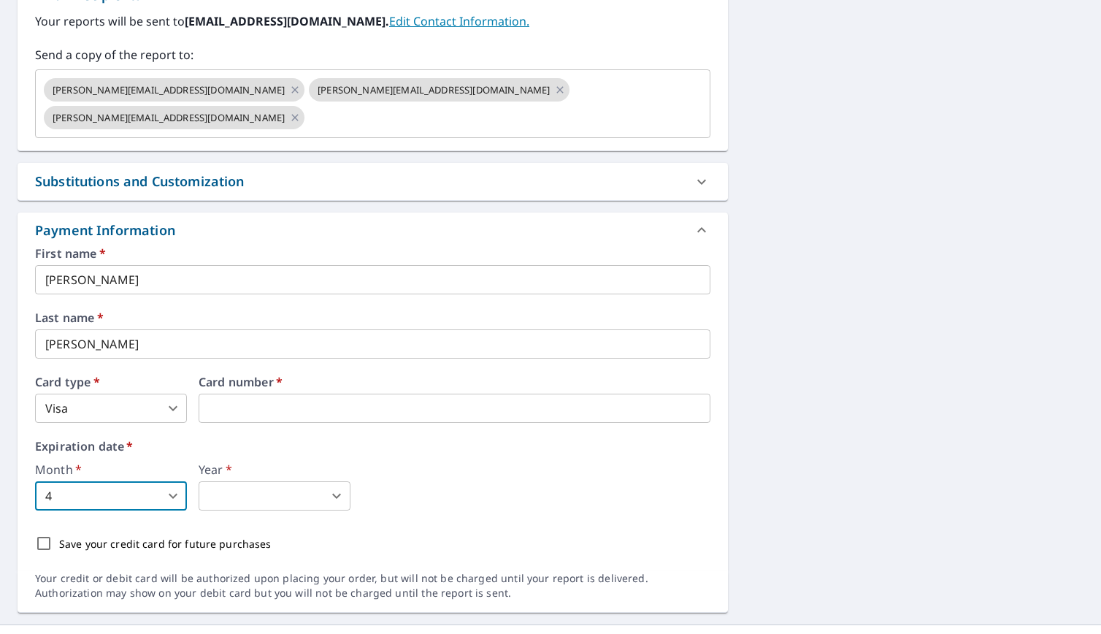
click at [242, 464] on body "ZR ZR Dashboard Order History Cancel Order ZR Dashboard / Finalize Order Finali…" at bounding box center [550, 317] width 1101 height 634
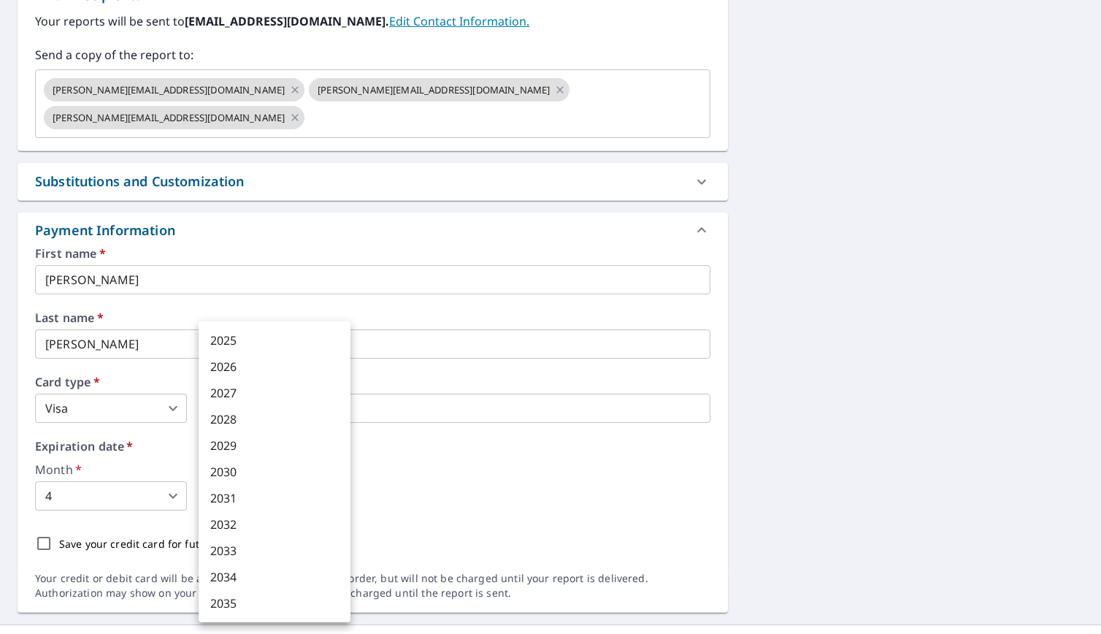
click at [239, 440] on li "2029" at bounding box center [275, 445] width 152 height 26
type input "2029"
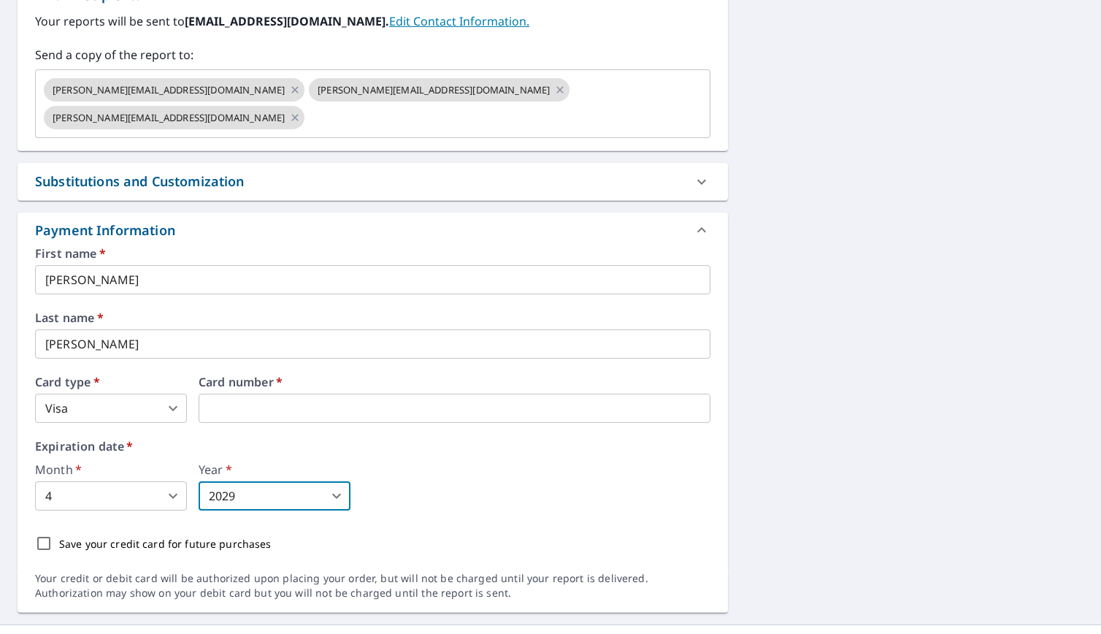
click at [56, 528] on input "Save your credit card for future purchases" at bounding box center [43, 543] width 31 height 31
checkbox input "true"
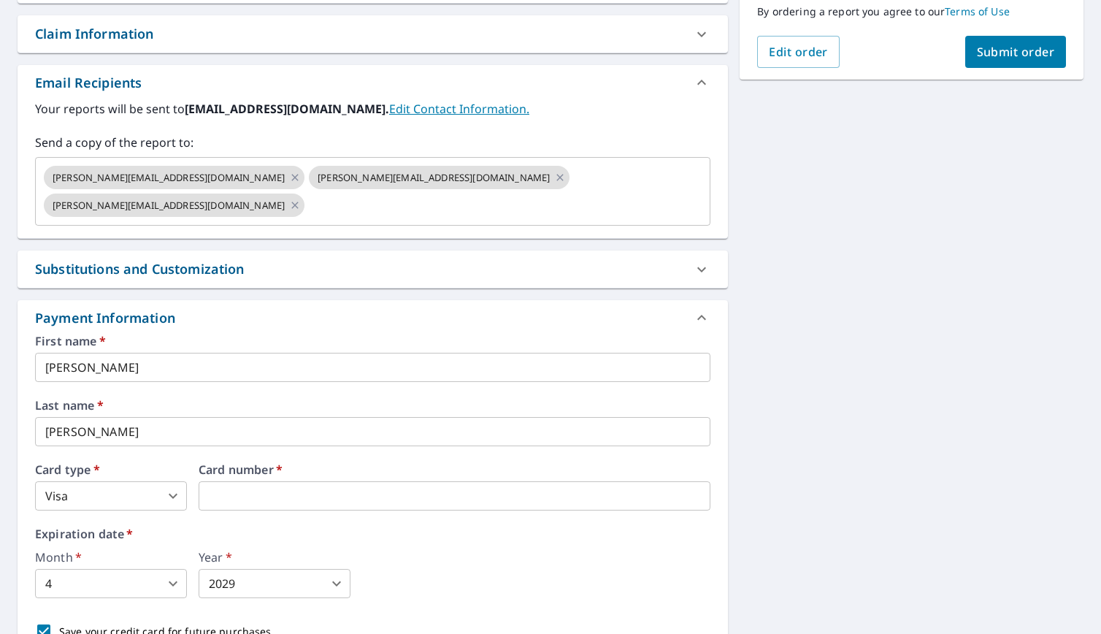
scroll to position [366, 0]
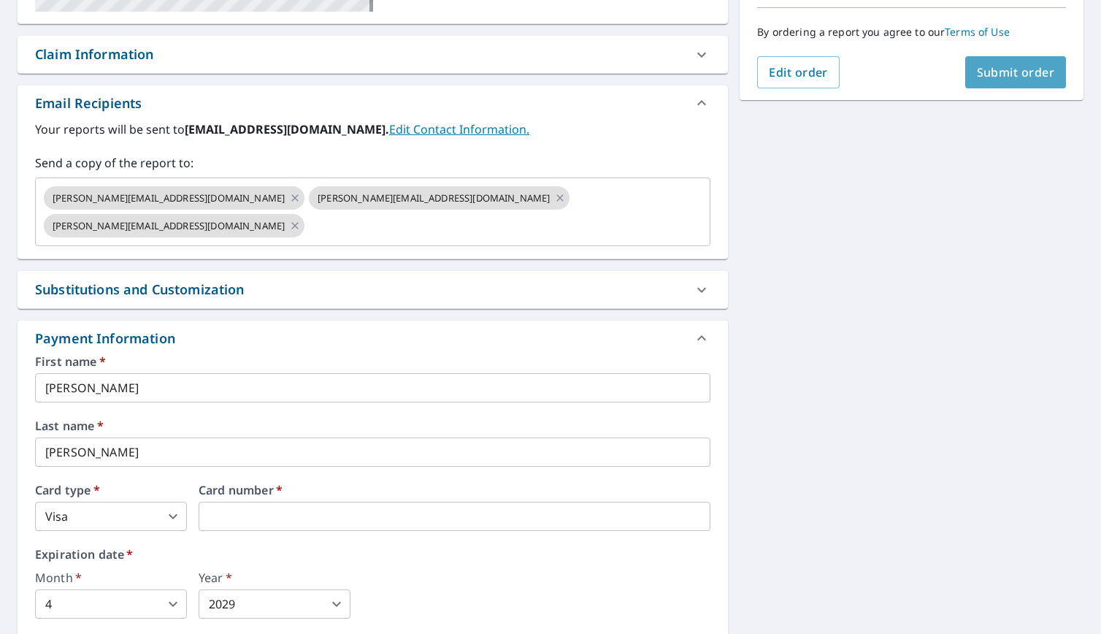
click at [998, 75] on span "Submit order" at bounding box center [1016, 72] width 78 height 16
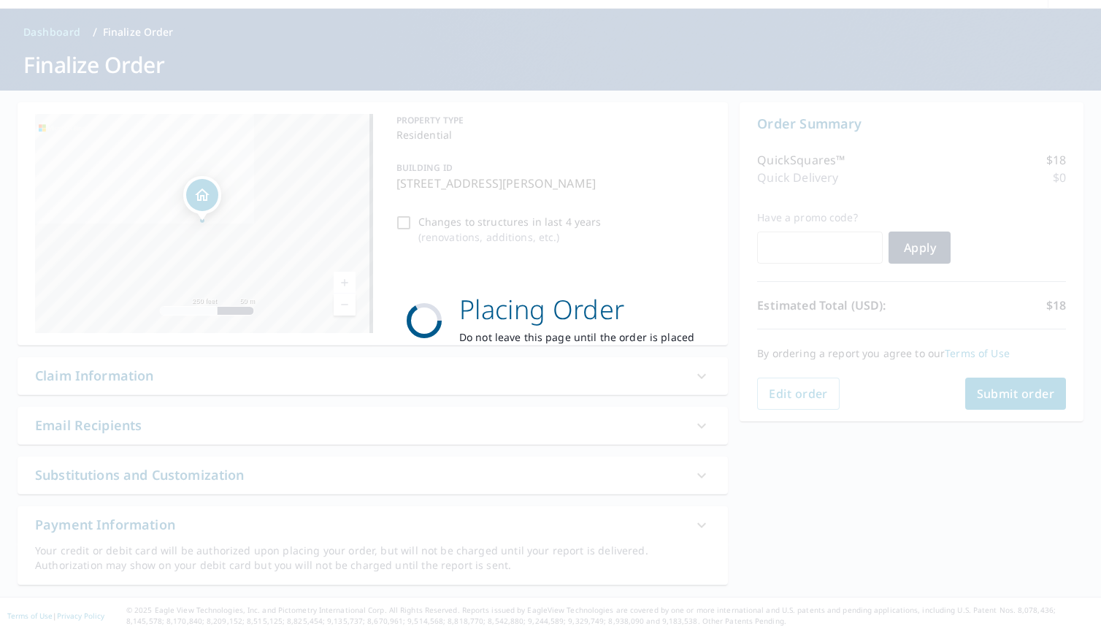
scroll to position [45, 0]
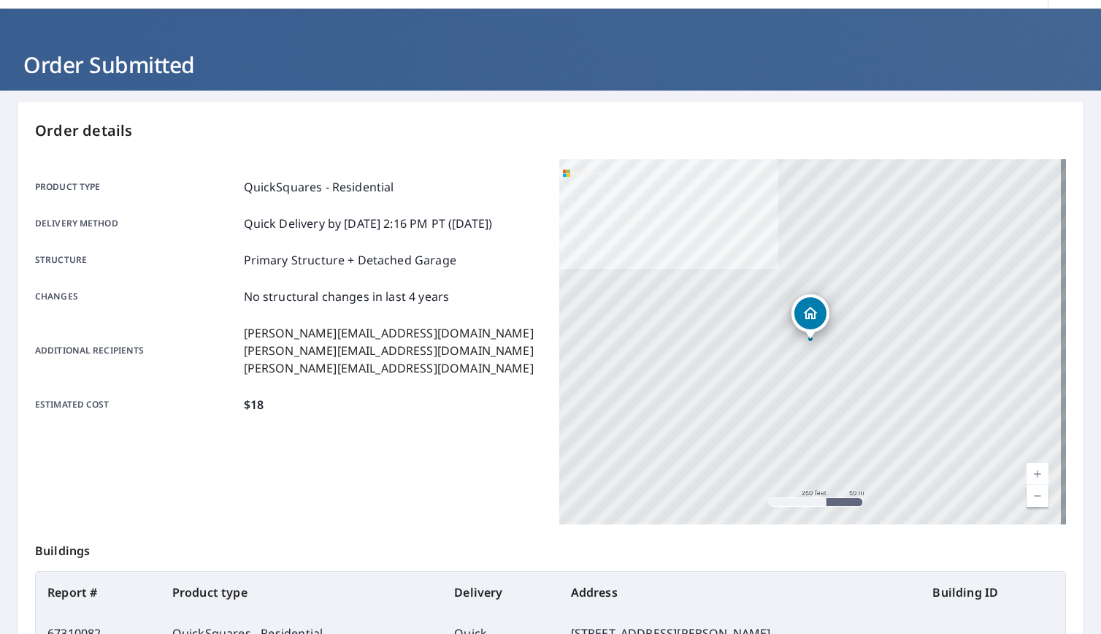
scroll to position [225, 0]
